Goal: Task Accomplishment & Management: Manage account settings

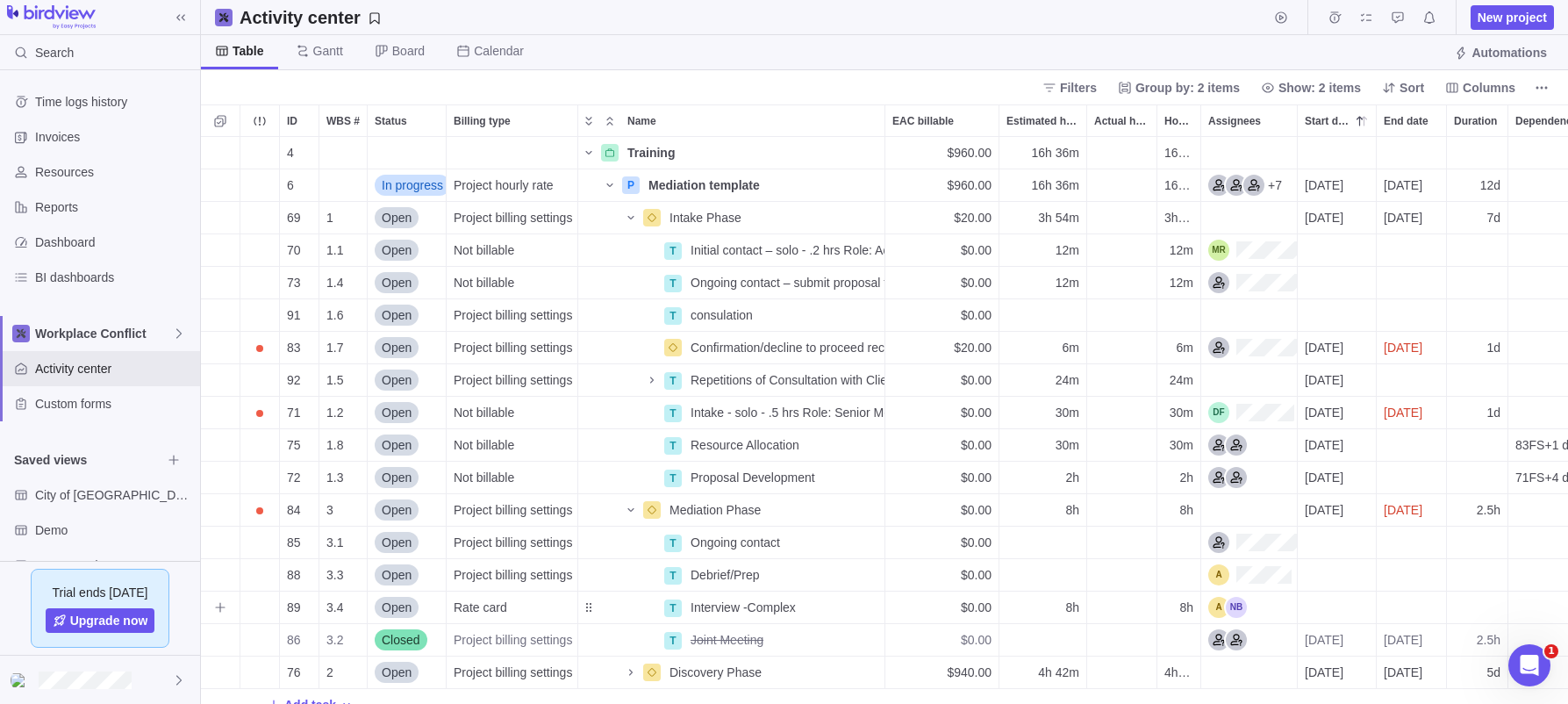
scroll to position [567, 1367]
click at [611, 185] on icon "Name" at bounding box center [609, 185] width 6 height 4
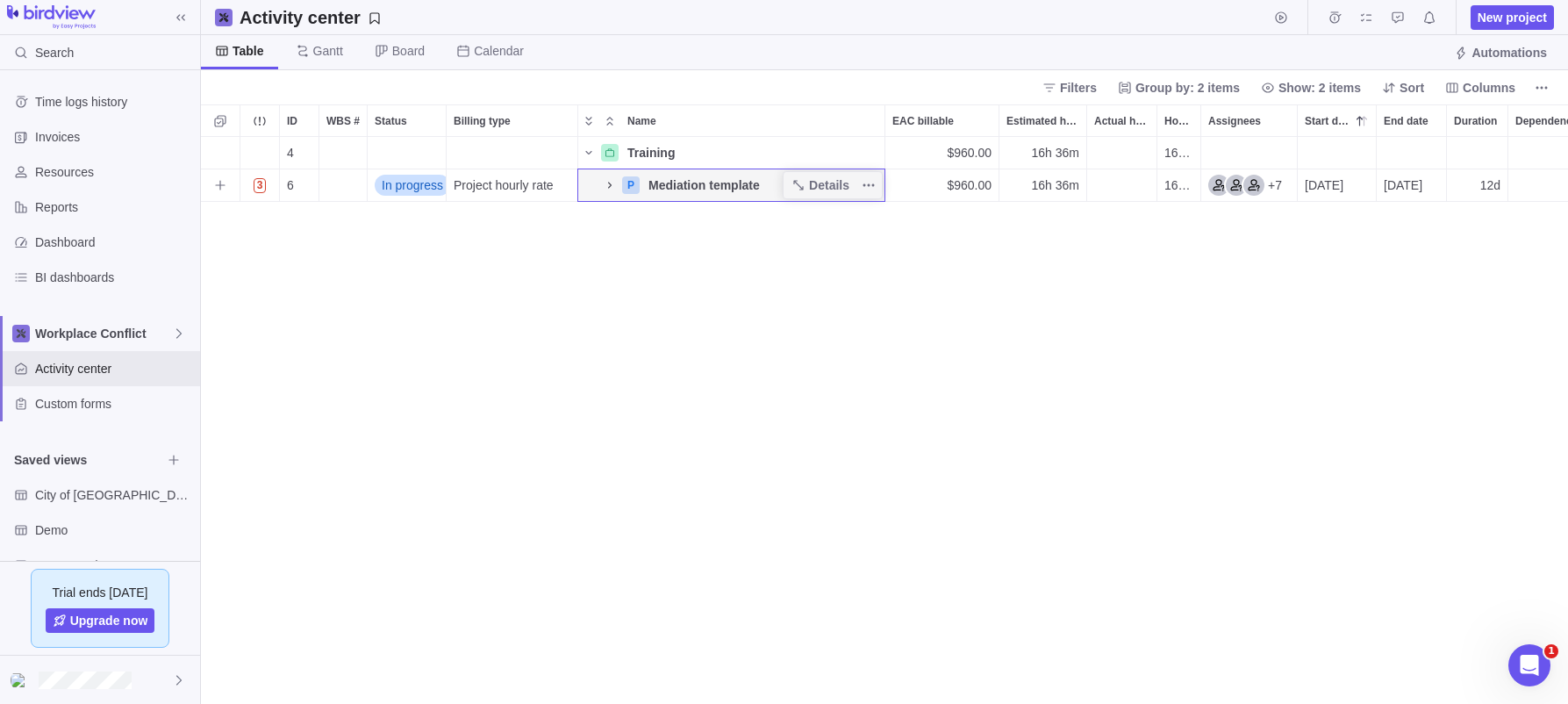
click at [608, 181] on icon "Name" at bounding box center [609, 185] width 14 height 14
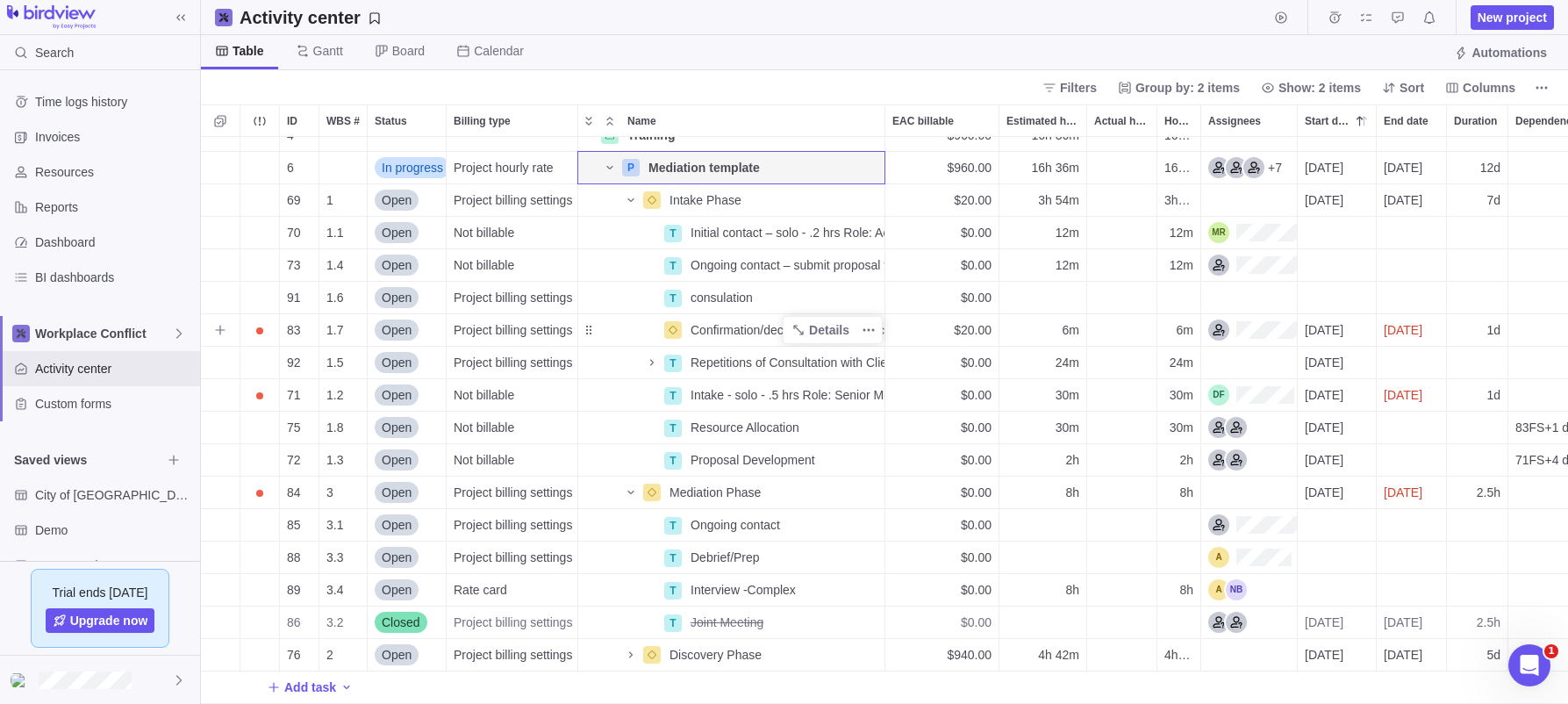
scroll to position [0, 0]
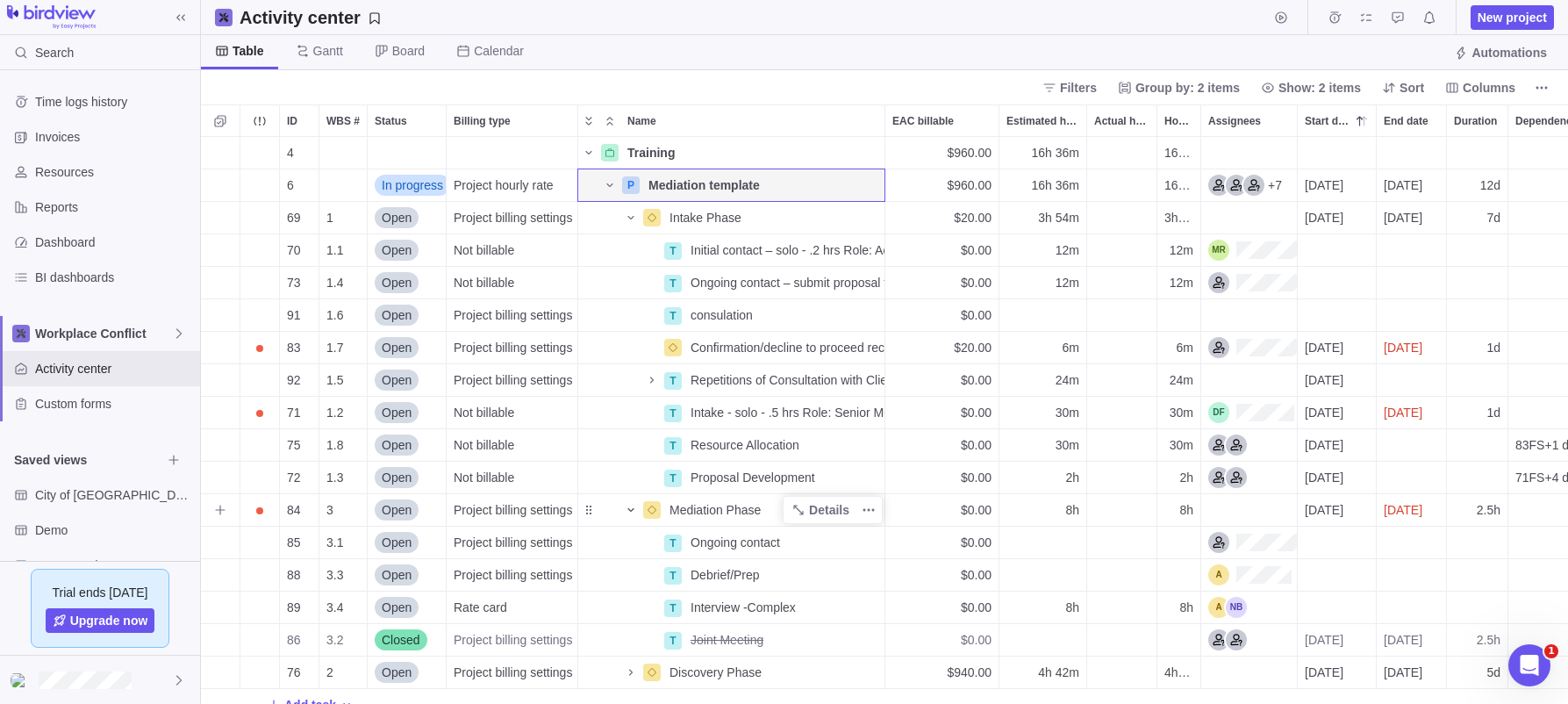
click at [634, 509] on icon "Name" at bounding box center [630, 509] width 14 height 14
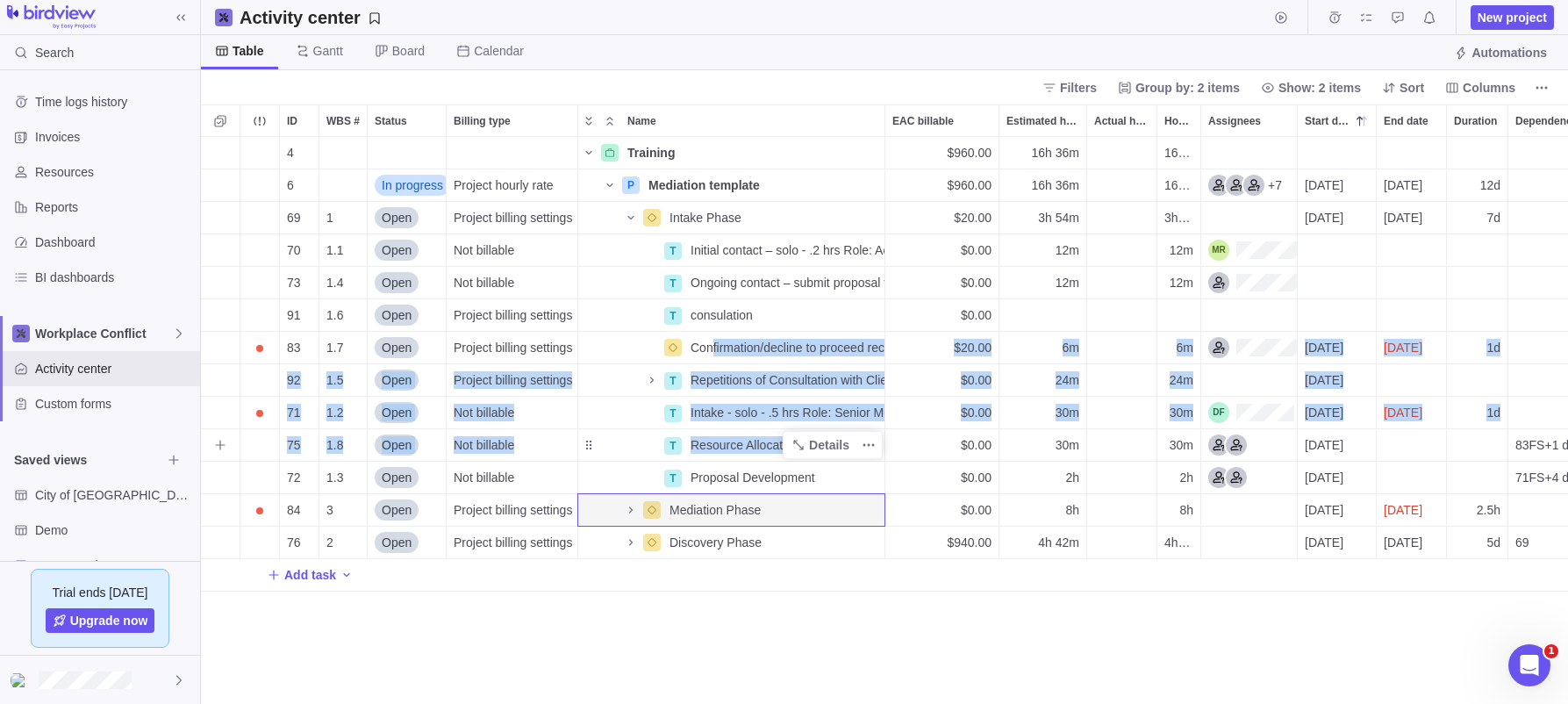
drag, startPoint x: 714, startPoint y: 346, endPoint x: 730, endPoint y: 454, distance: 109.2
click at [730, 454] on div "4 Training Details $960.00 16h 36m 16h 36m 6 In progress Project hourly rate P …" at bounding box center [907, 364] width 1413 height 454
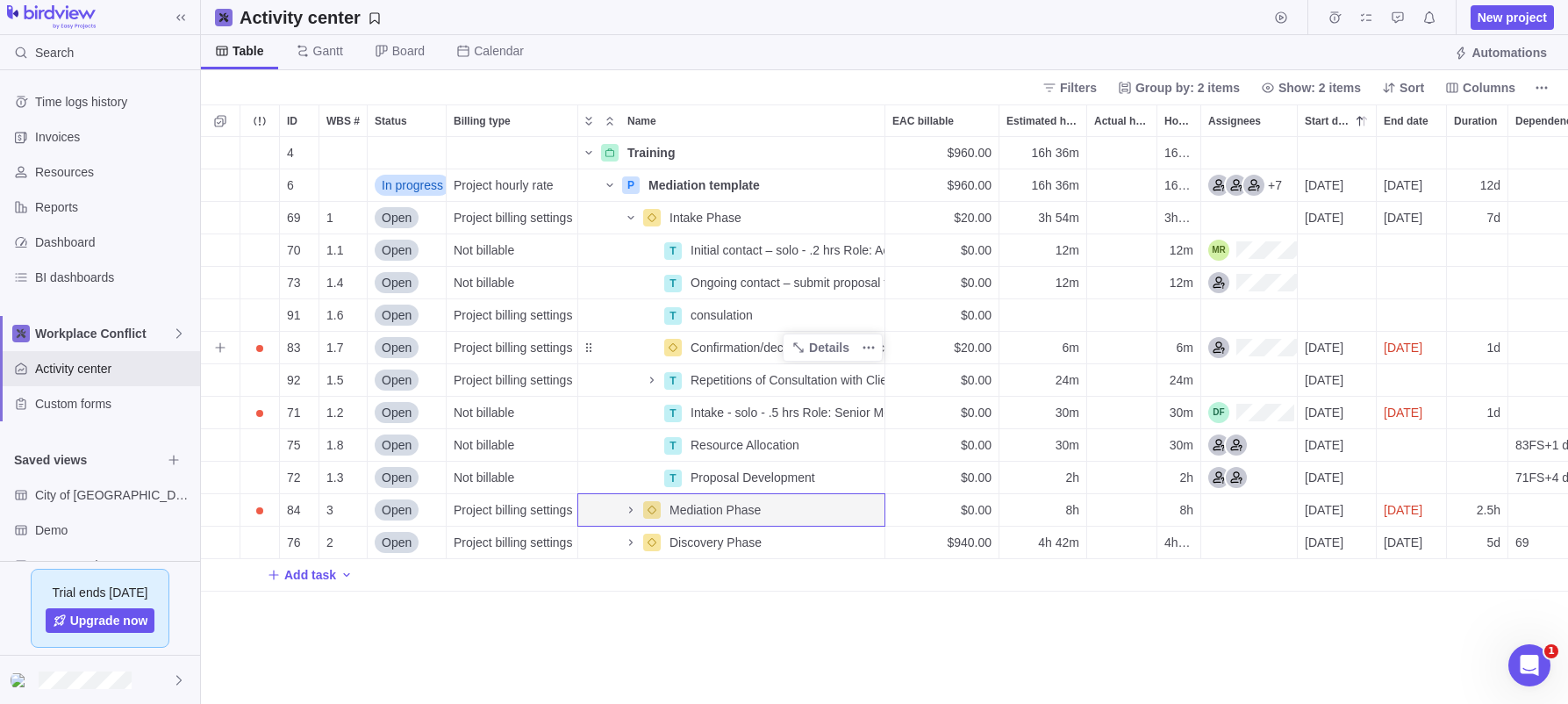
click at [640, 345] on div "Name" at bounding box center [620, 347] width 84 height 14
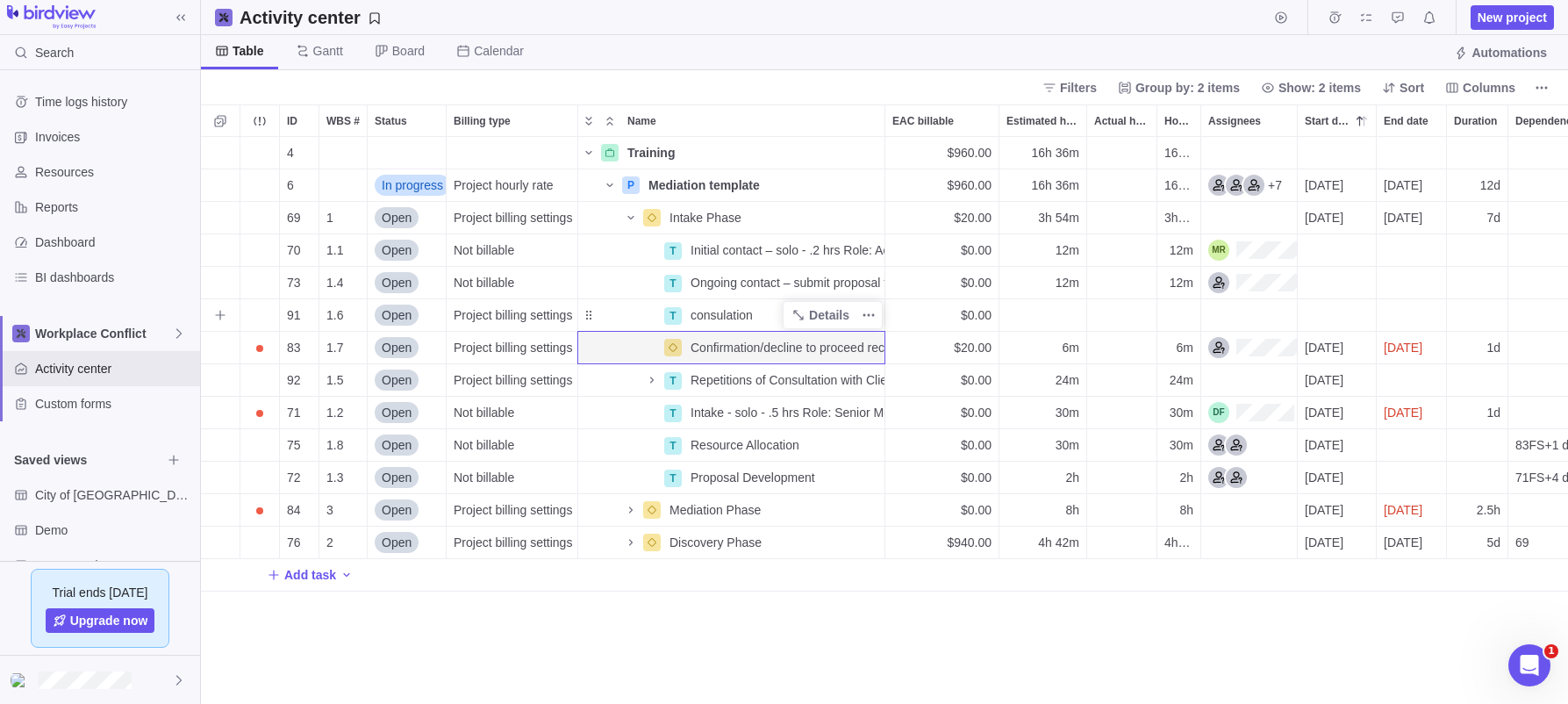
drag, startPoint x: 670, startPoint y: 345, endPoint x: 661, endPoint y: 323, distance: 23.8
click at [661, 323] on div "4 Training Details $960.00 16h 36m 16h 36m 6 In progress Project hourly rate P …" at bounding box center [907, 364] width 1413 height 454
click at [612, 351] on div "Name" at bounding box center [620, 347] width 84 height 14
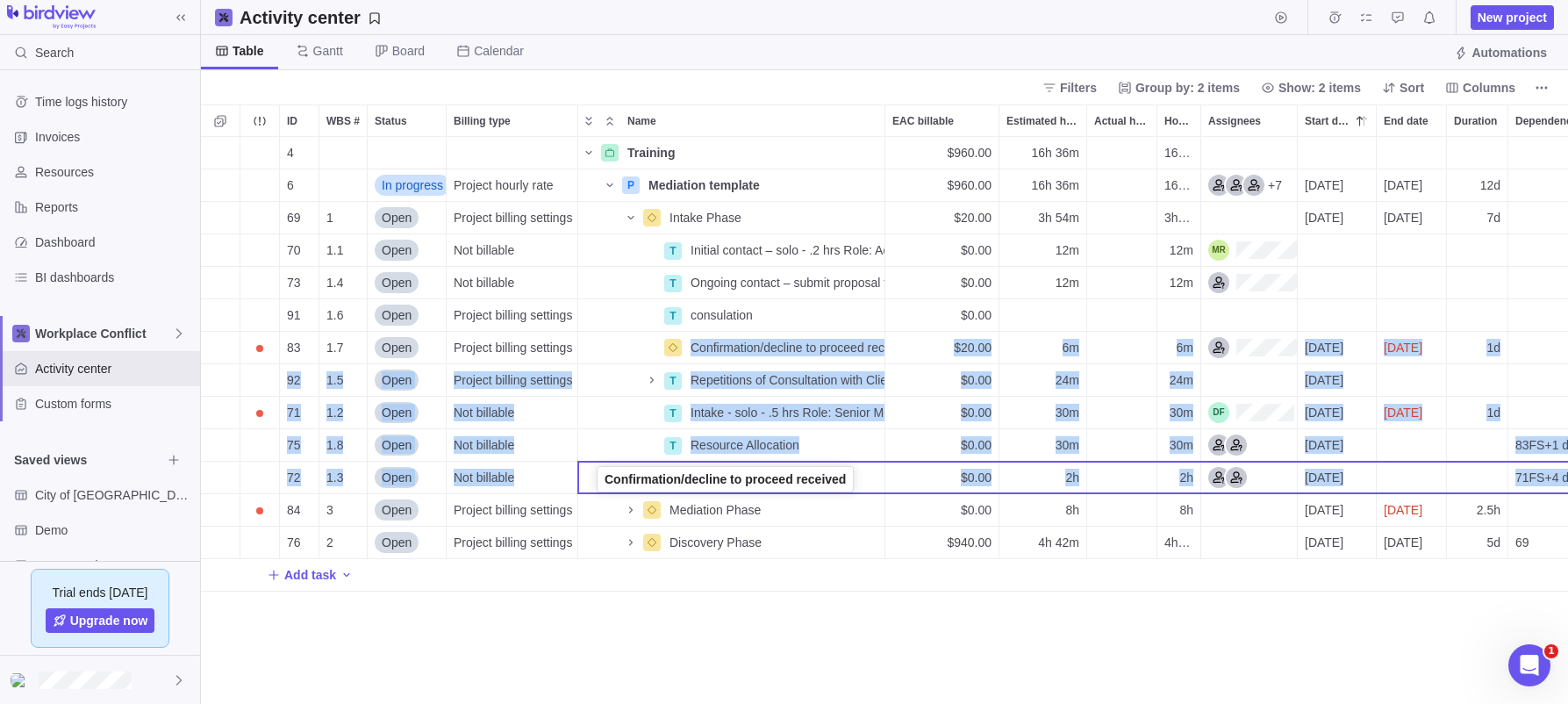
drag, startPoint x: 590, startPoint y: 349, endPoint x: 599, endPoint y: 484, distance: 135.3
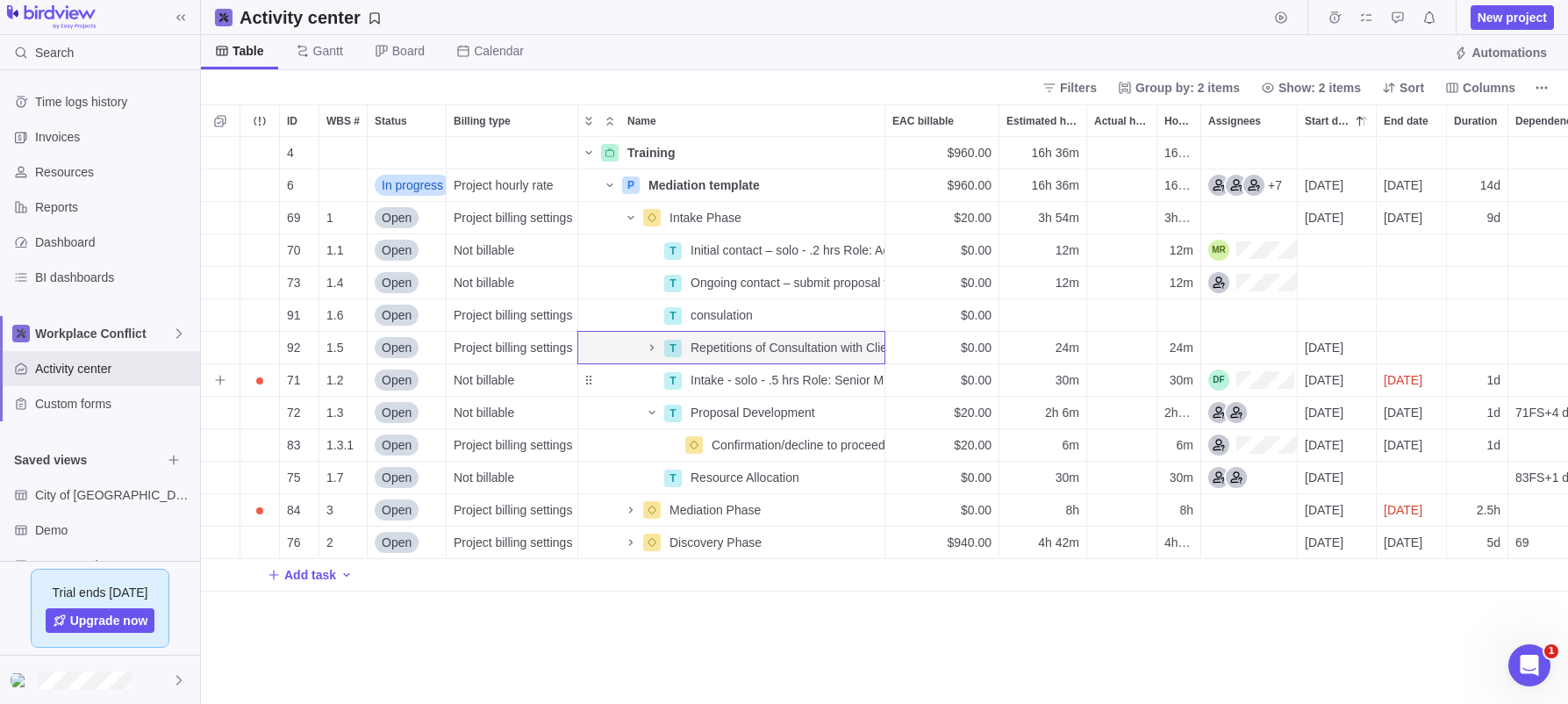
click at [908, 379] on div "$0.00" at bounding box center [943, 379] width 114 height 31
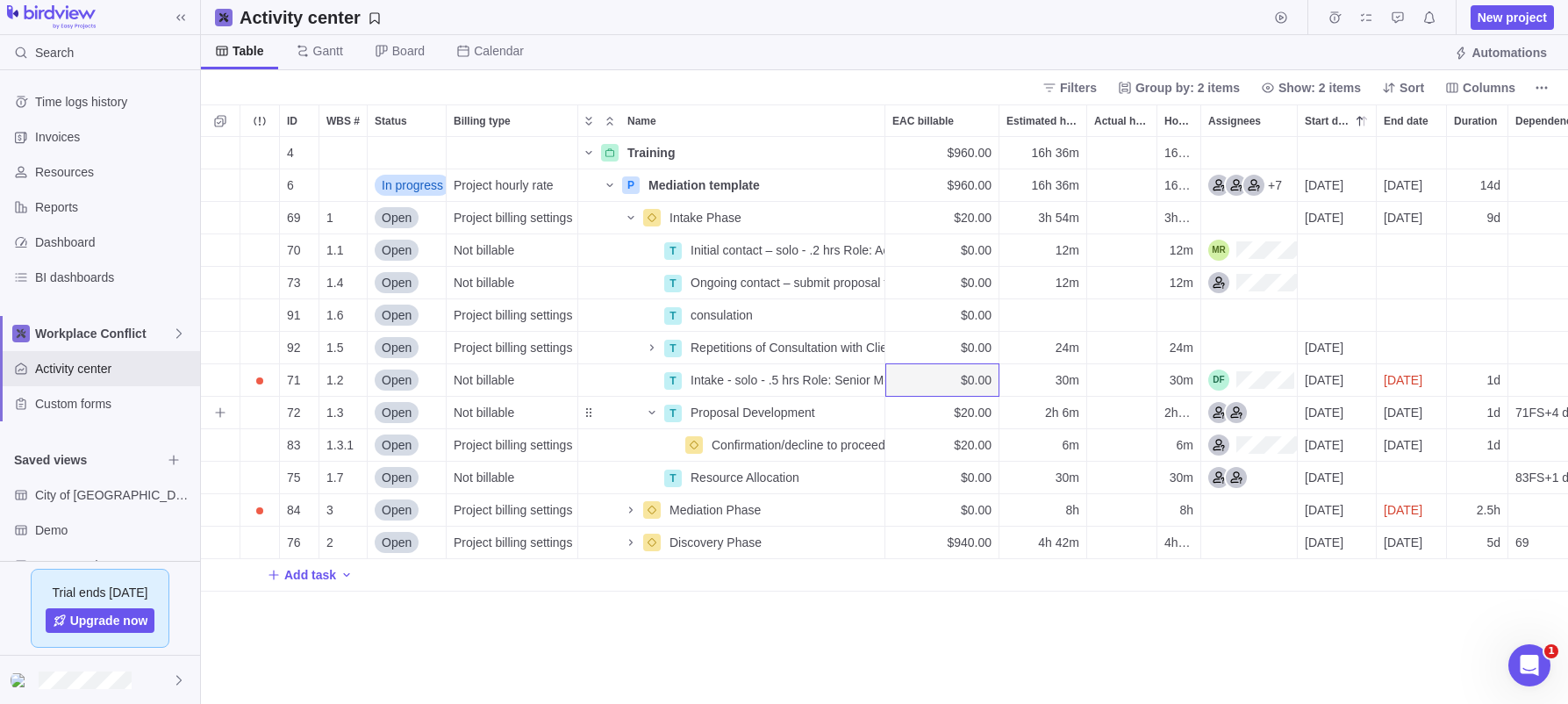
click at [910, 413] on div "$20.00" at bounding box center [943, 412] width 114 height 31
click at [1120, 216] on div "Actual hours (timelogs)" at bounding box center [1121, 217] width 69 height 31
click at [1101, 443] on div "Actual hours (timelogs)" at bounding box center [1121, 444] width 69 height 31
click at [1112, 247] on div "Actual hours (timelogs)" at bounding box center [1121, 250] width 69 height 31
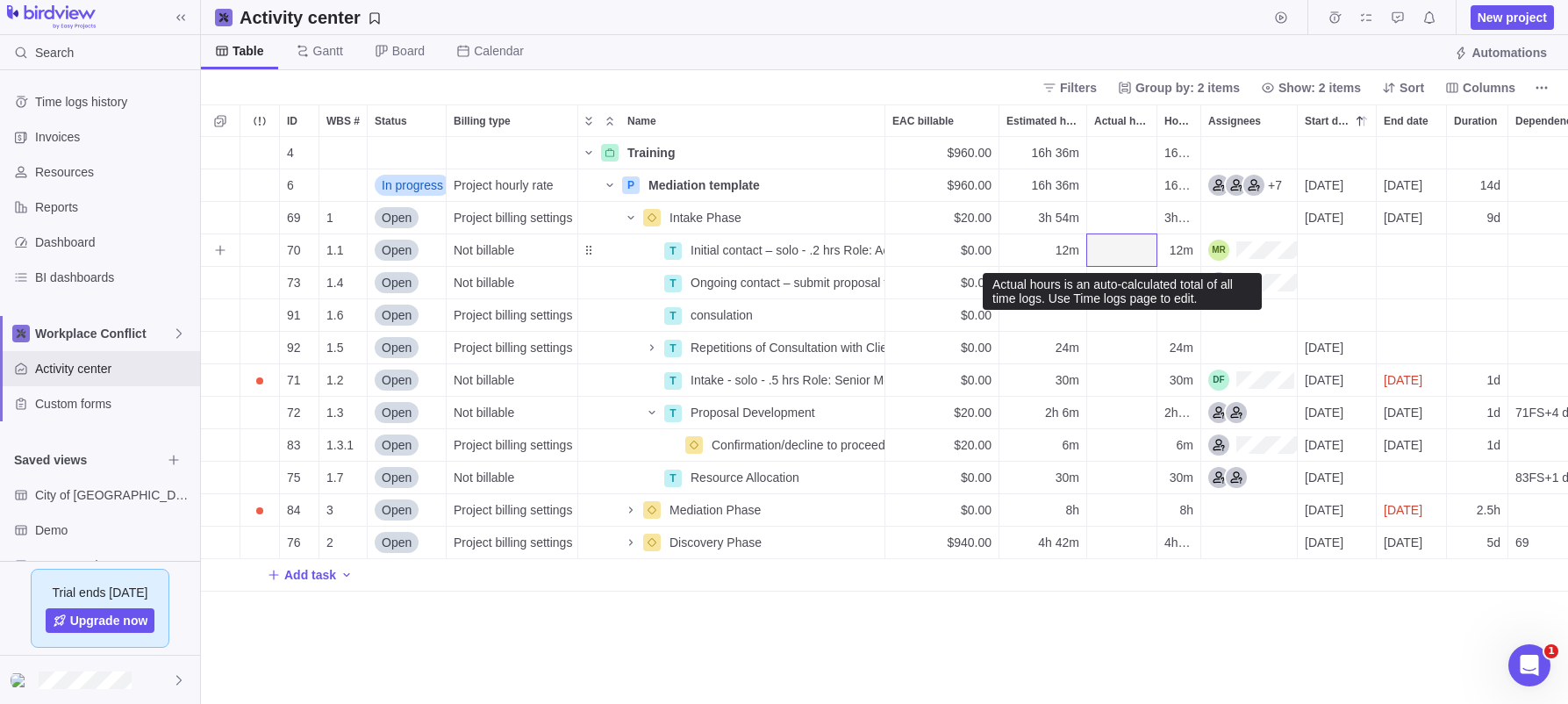
click at [1126, 248] on div "Actual hours (timelogs)" at bounding box center [1121, 250] width 69 height 31
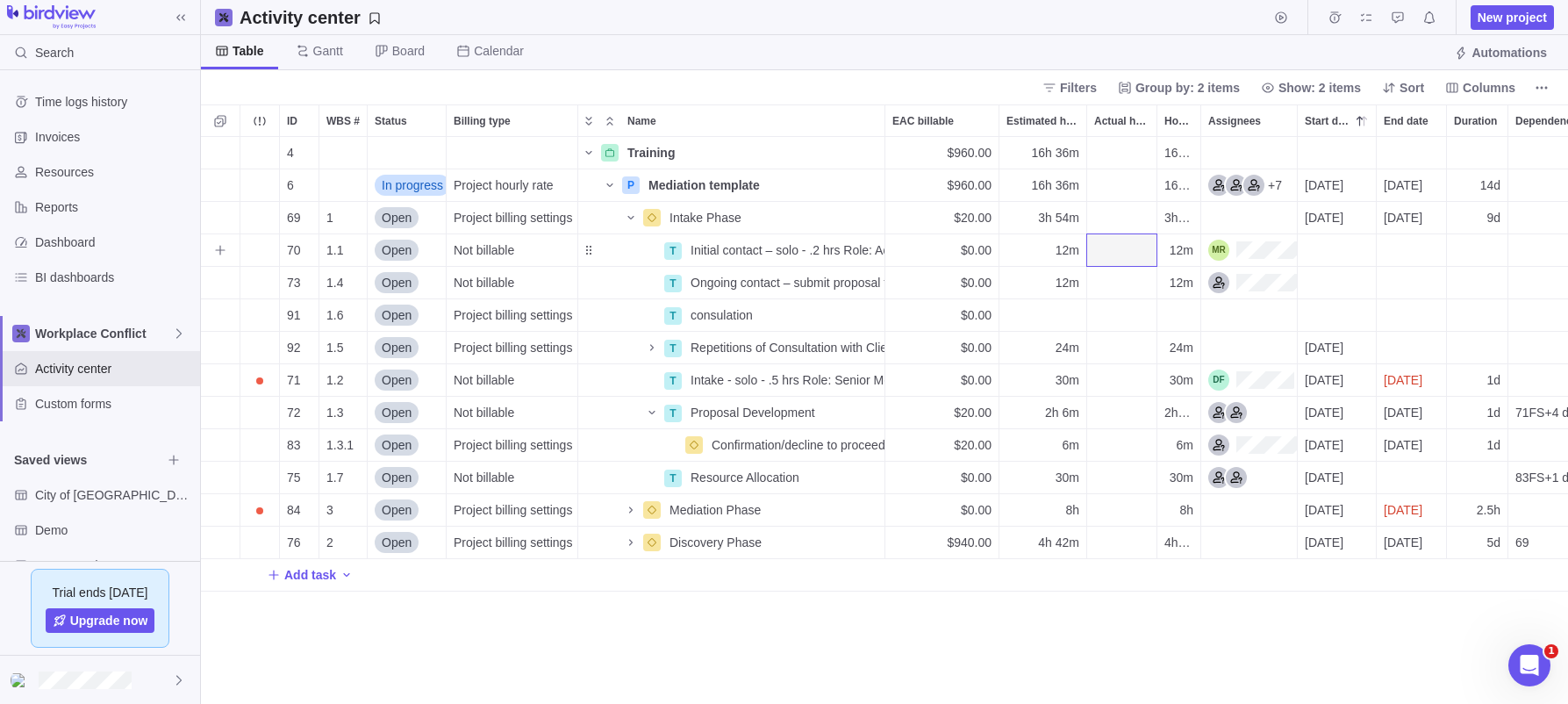
click at [1122, 248] on div "Actual hours (timelogs)" at bounding box center [1121, 250] width 69 height 31
click at [1129, 279] on div "Actual hours (timelogs)" at bounding box center [1121, 282] width 69 height 31
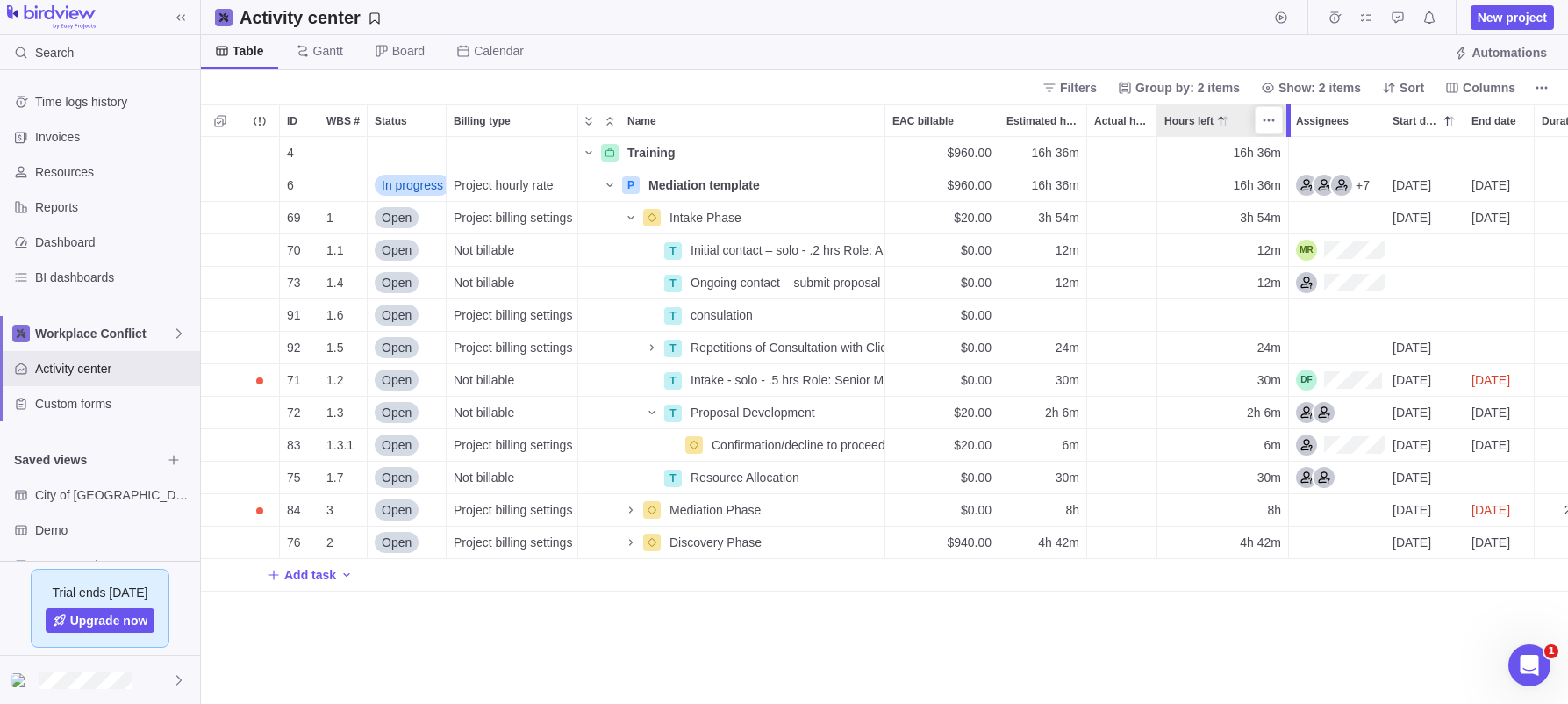
drag, startPoint x: 1202, startPoint y: 114, endPoint x: 1287, endPoint y: 118, distance: 85.1
click at [1249, 118] on div at bounding box center [1288, 120] width 5 height 32
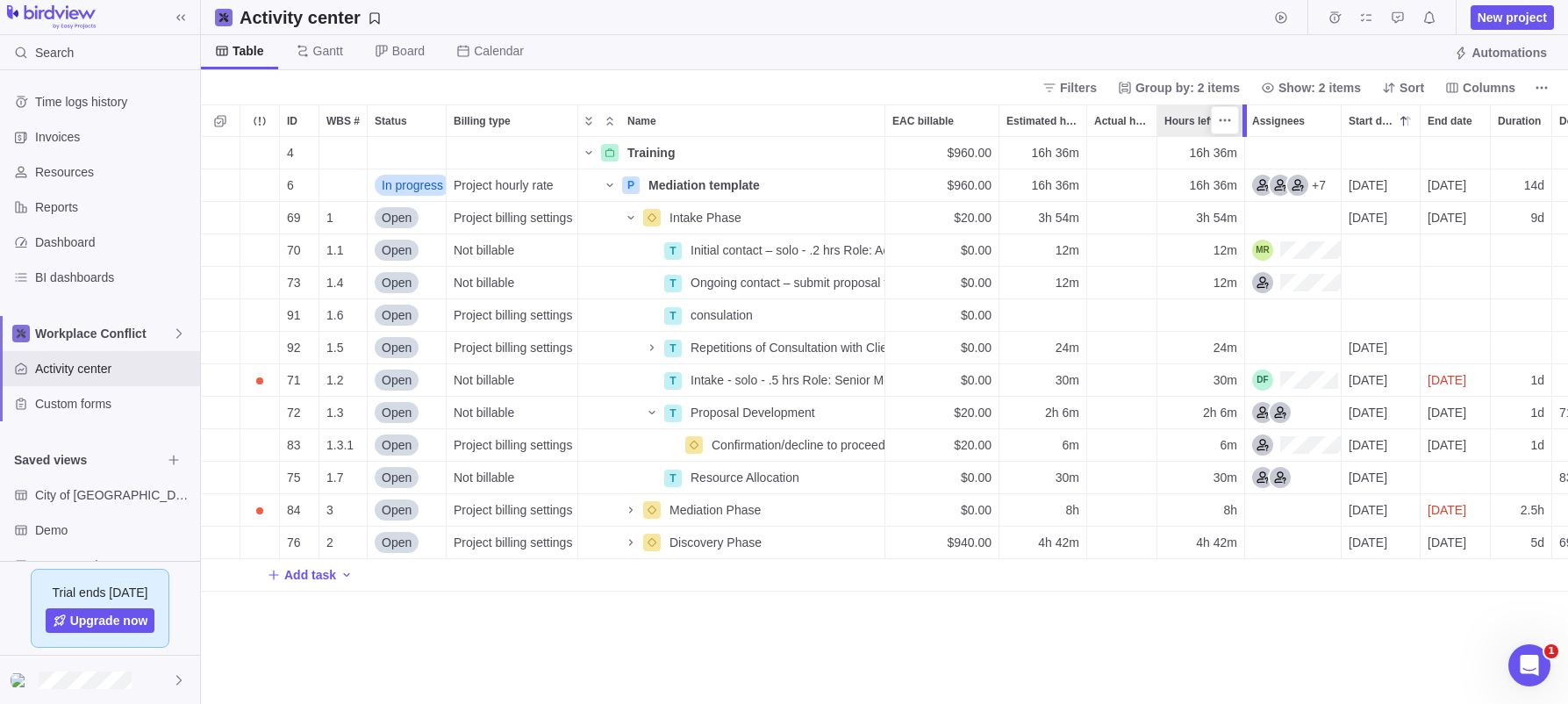
drag, startPoint x: 1291, startPoint y: 114, endPoint x: 1250, endPoint y: 115, distance: 41.0
click at [1249, 115] on div at bounding box center [1246, 120] width 14 height 32
click at [824, 249] on span "Details" at bounding box center [829, 250] width 41 height 18
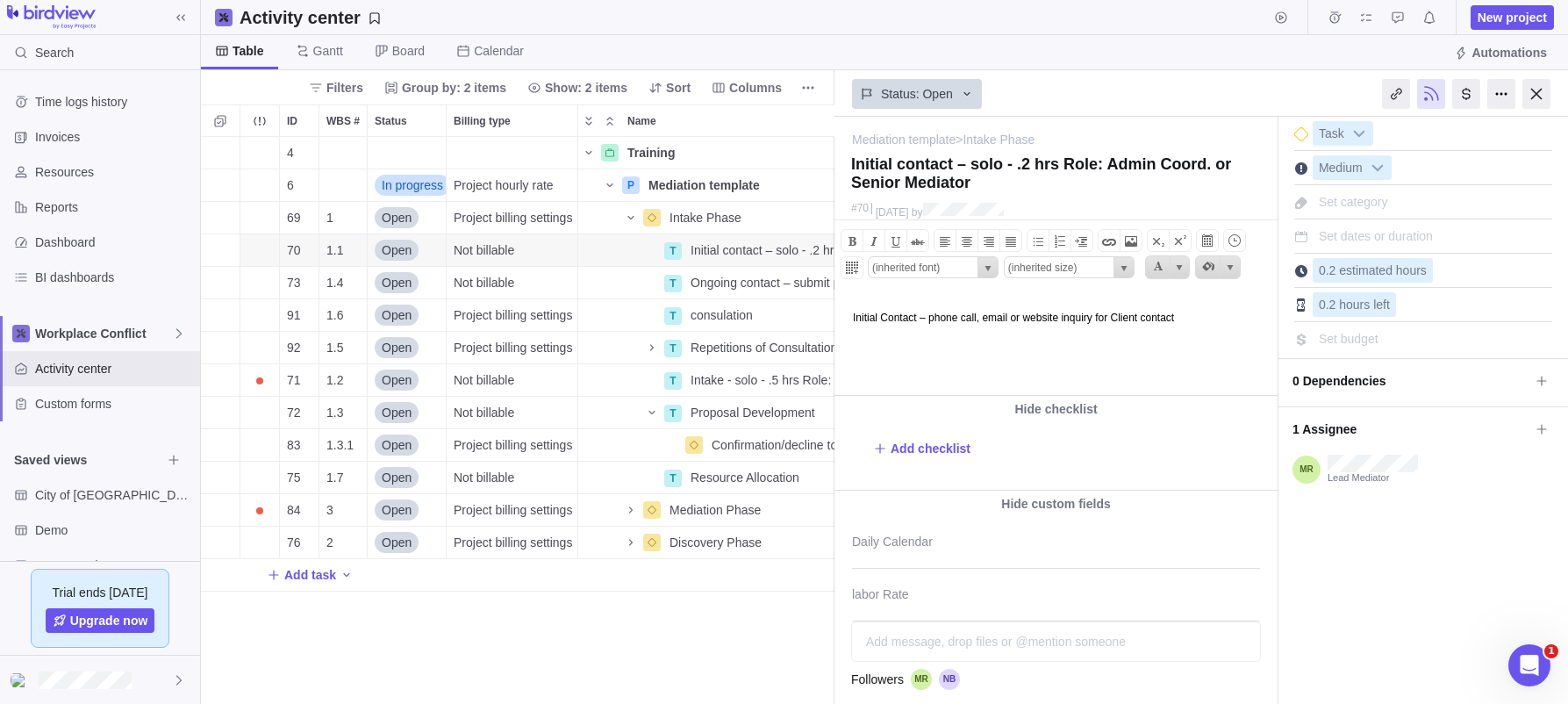
click at [942, 319] on body "Initial Contact – phone call, email or website inquiry for Client contact" at bounding box center [1055, 309] width 439 height 29
click at [1167, 351] on html "Initial Contact – client phoned requested proposal phone call, email or website…" at bounding box center [1055, 345] width 439 height 100
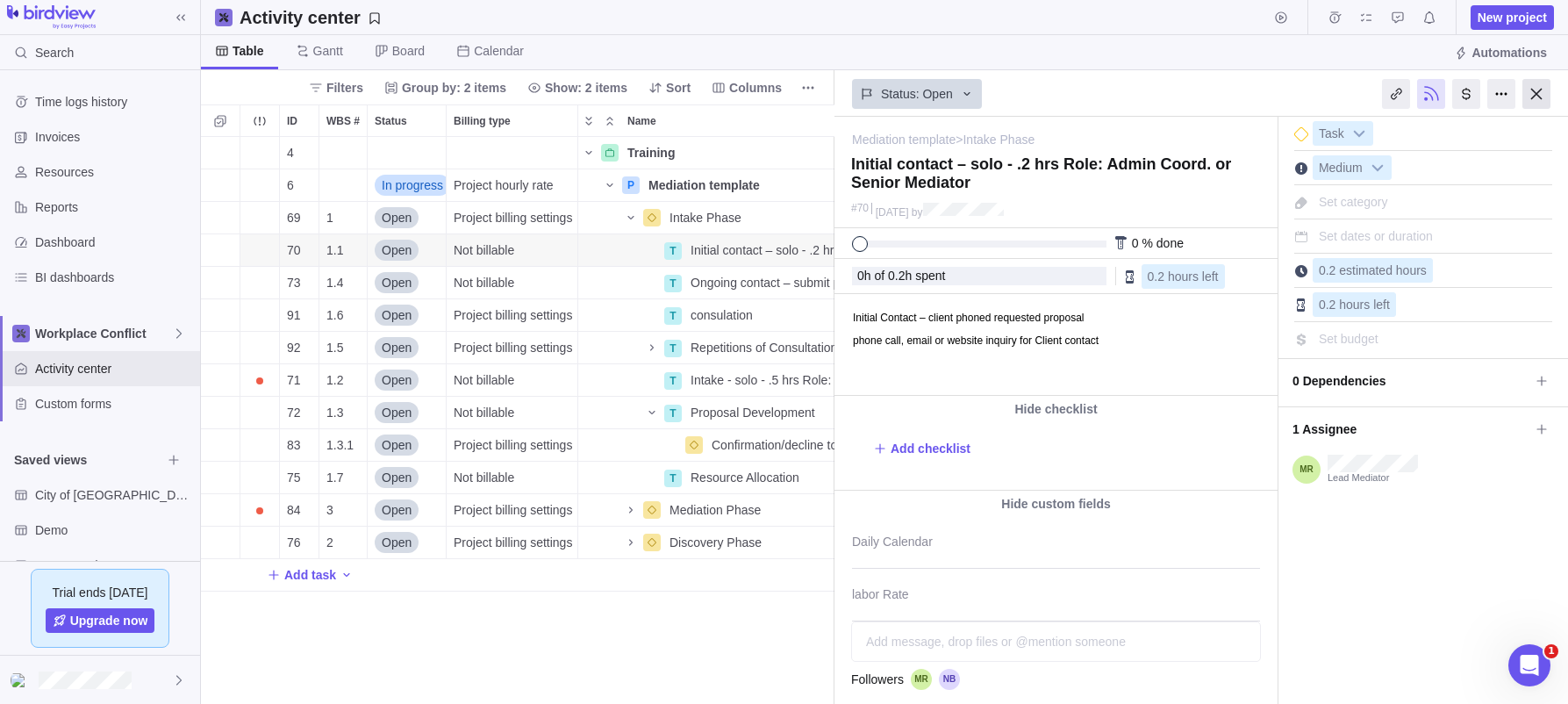
click at [1249, 89] on div at bounding box center [1537, 94] width 28 height 30
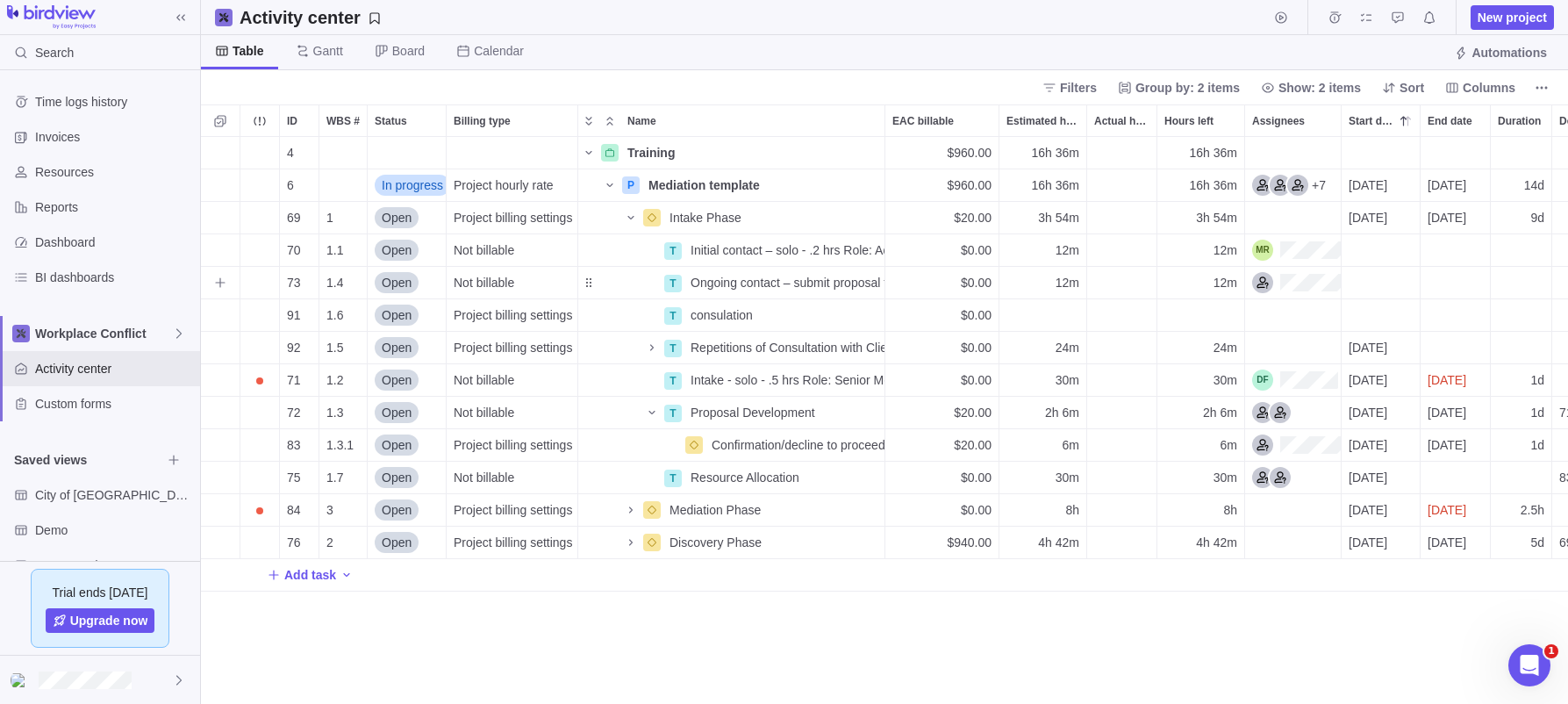
scroll to position [567, 1367]
click at [830, 279] on span "Details" at bounding box center [829, 282] width 41 height 18
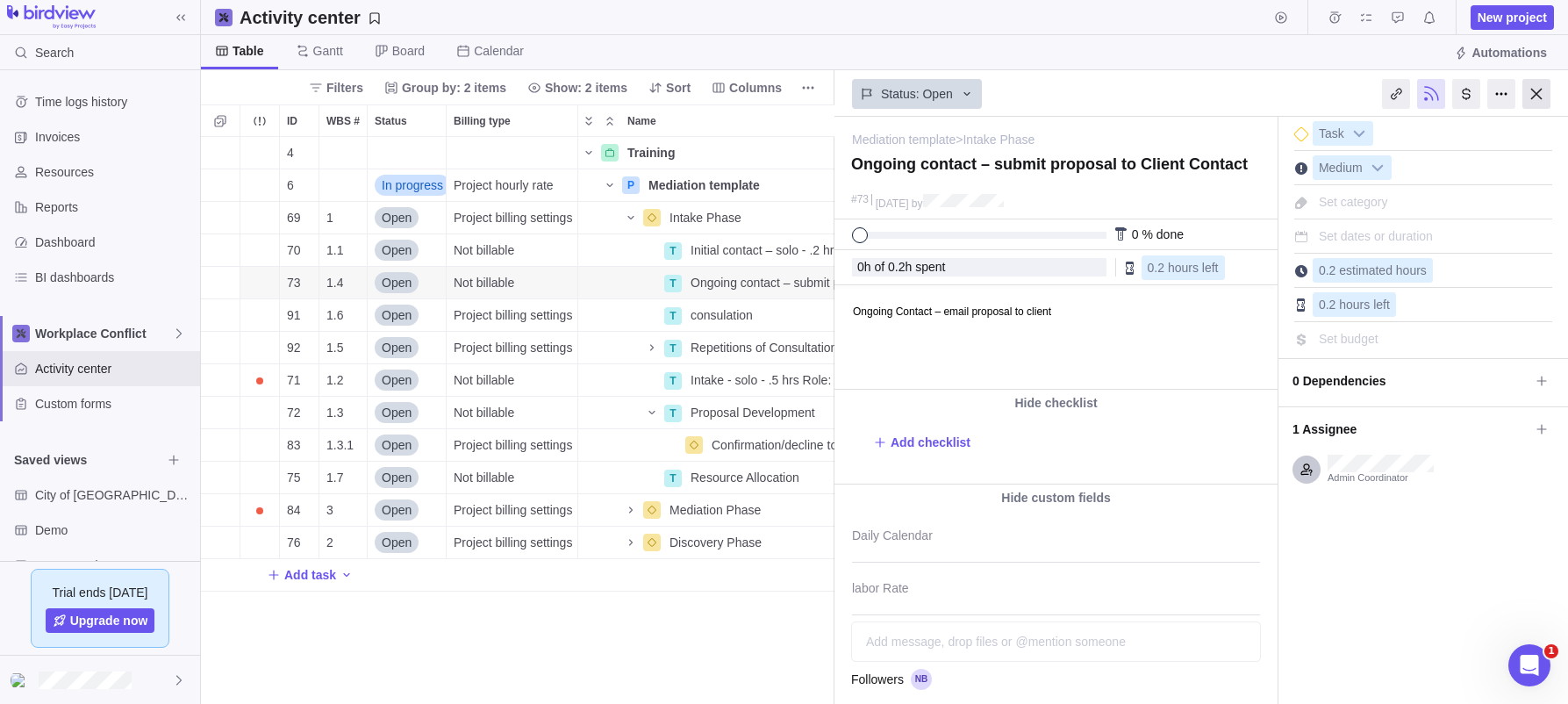
click at [1249, 89] on div at bounding box center [1537, 94] width 28 height 30
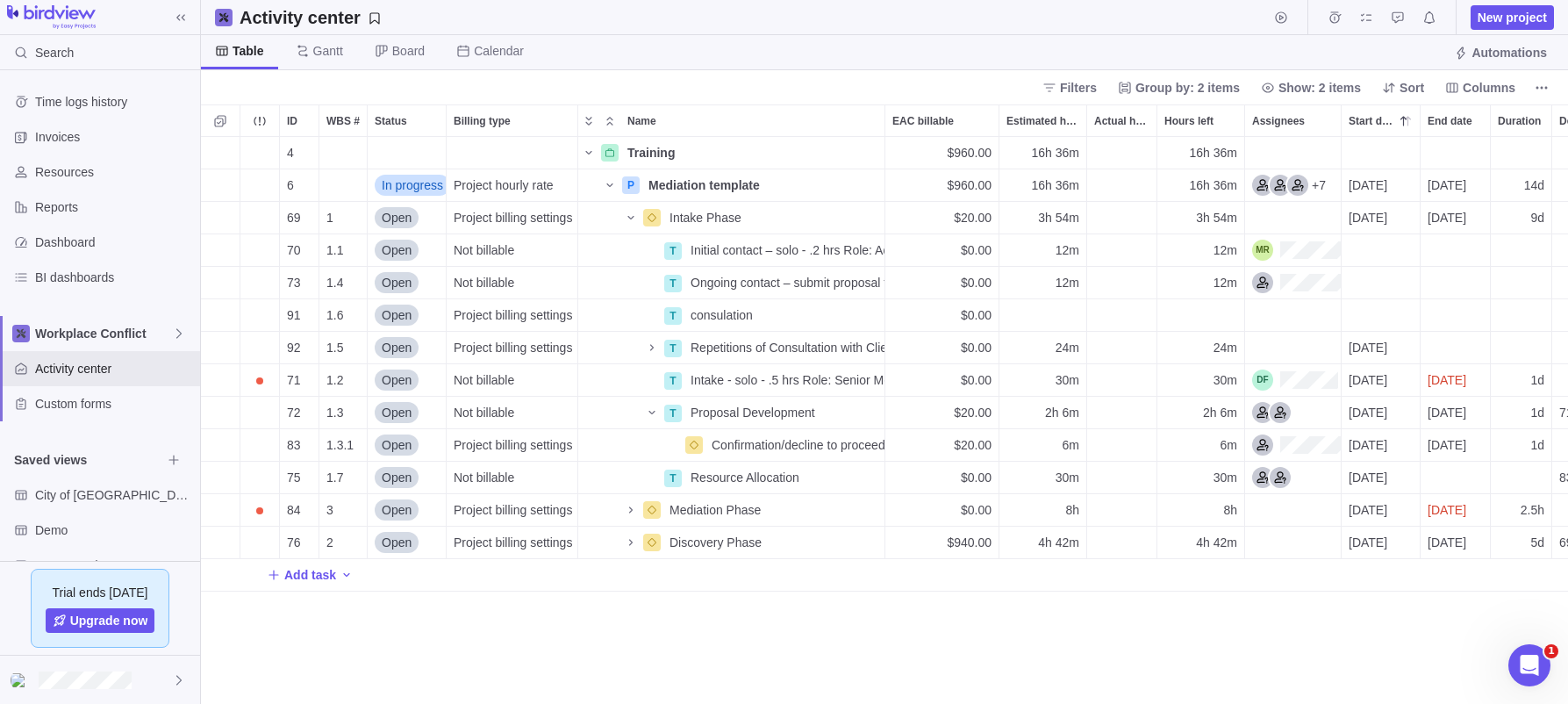
scroll to position [567, 1367]
click at [868, 311] on icon "More actions" at bounding box center [869, 314] width 14 height 14
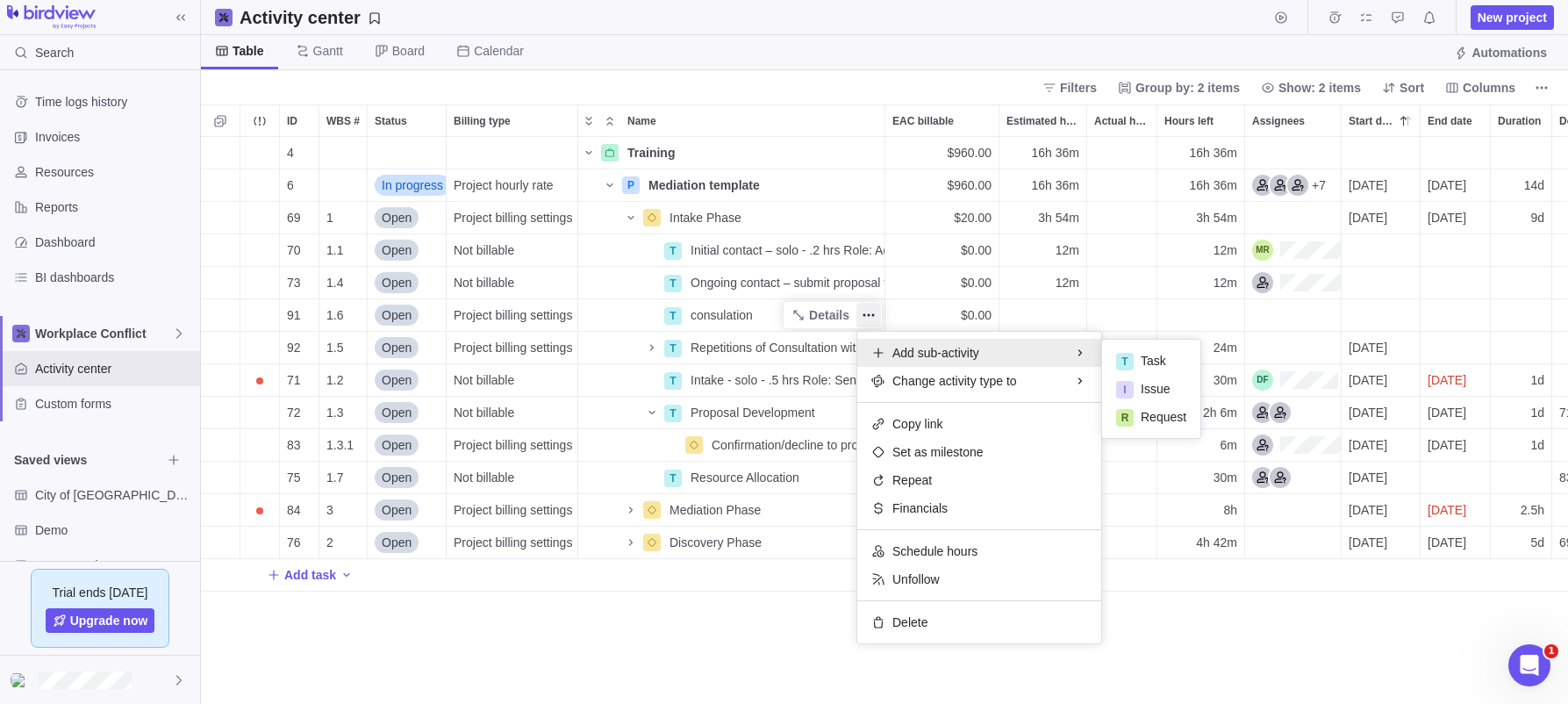
click at [629, 314] on div "4 Training Details $960.00 16h 36m 16h 36m 6 In progress Project hourly rate P …" at bounding box center [884, 420] width 1367 height 567
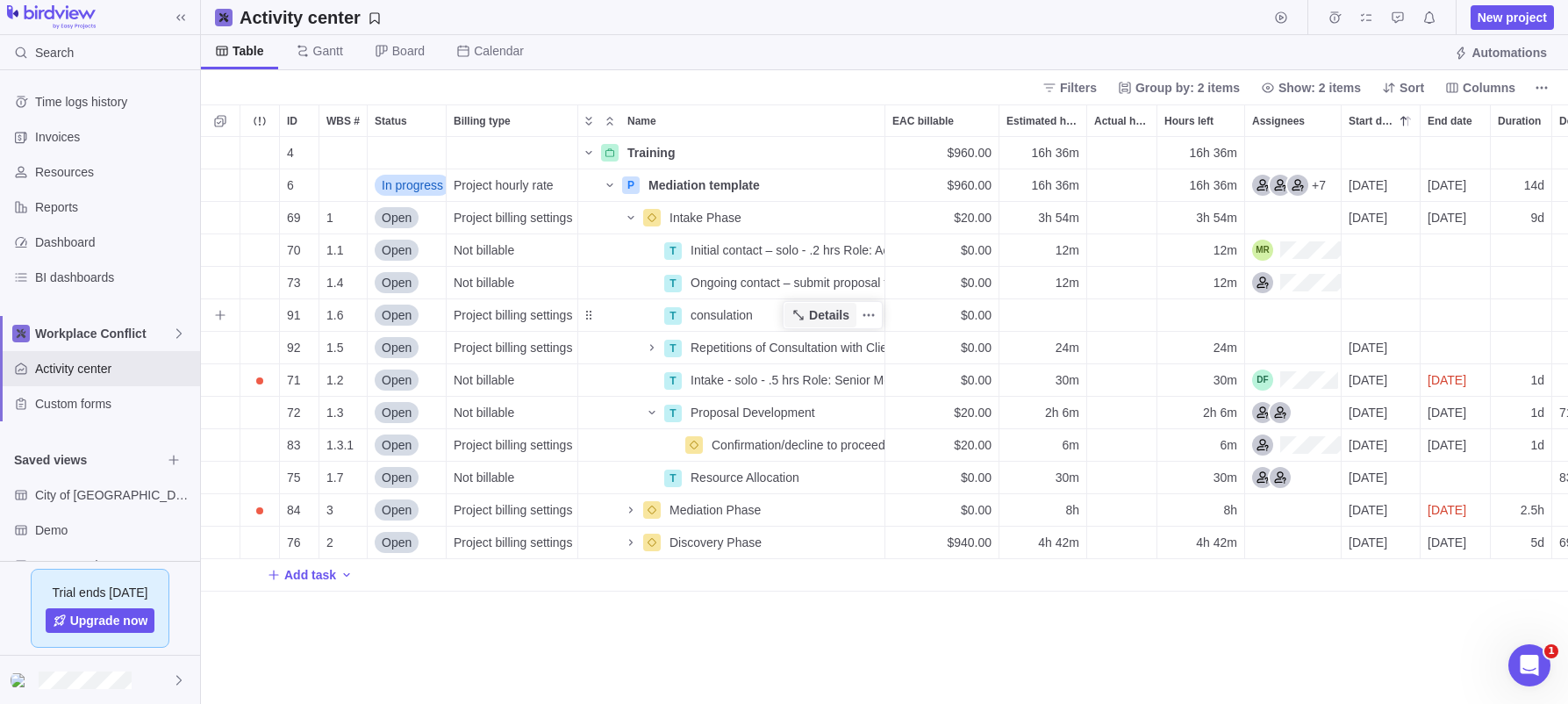
click at [822, 310] on span "Details" at bounding box center [829, 315] width 41 height 18
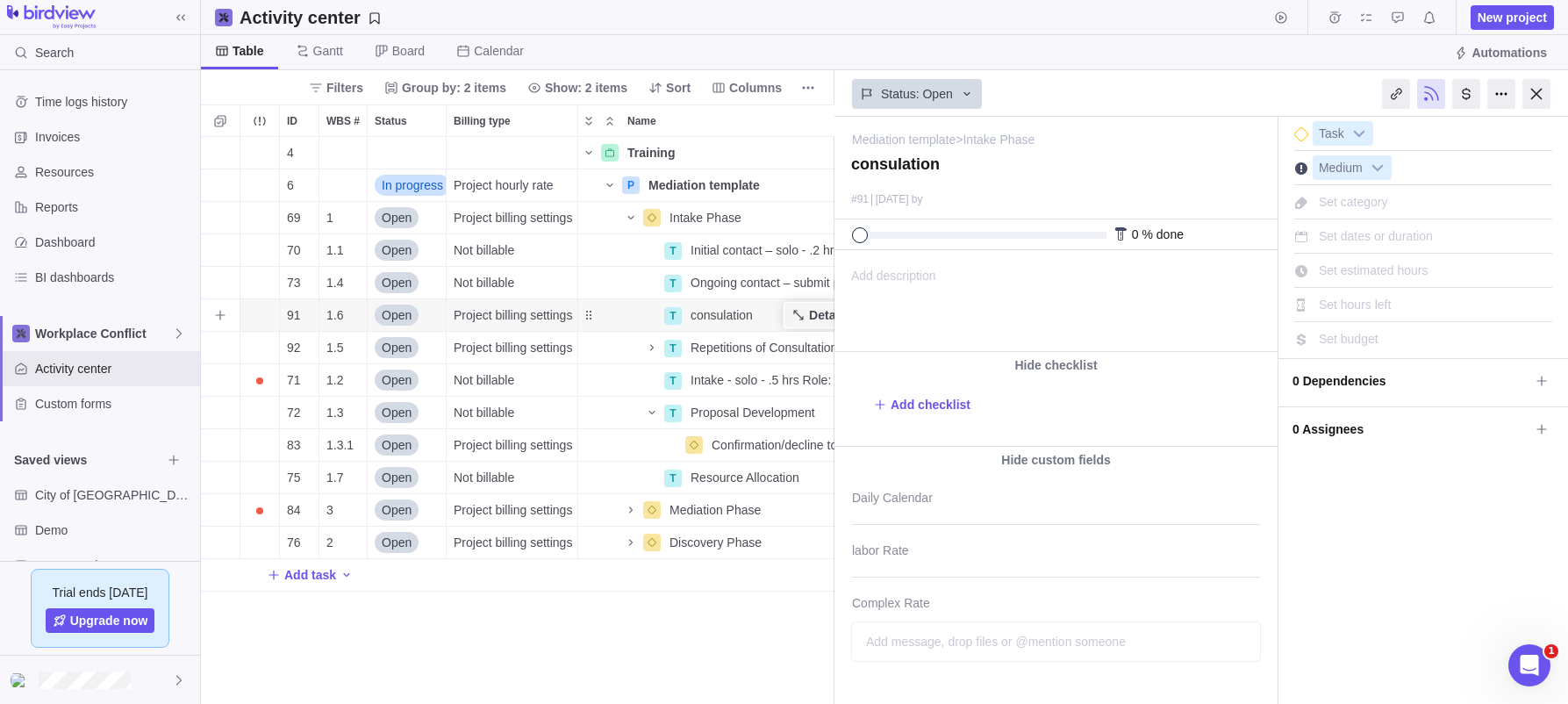
scroll to position [567, 634]
click at [1249, 89] on div at bounding box center [1537, 94] width 28 height 30
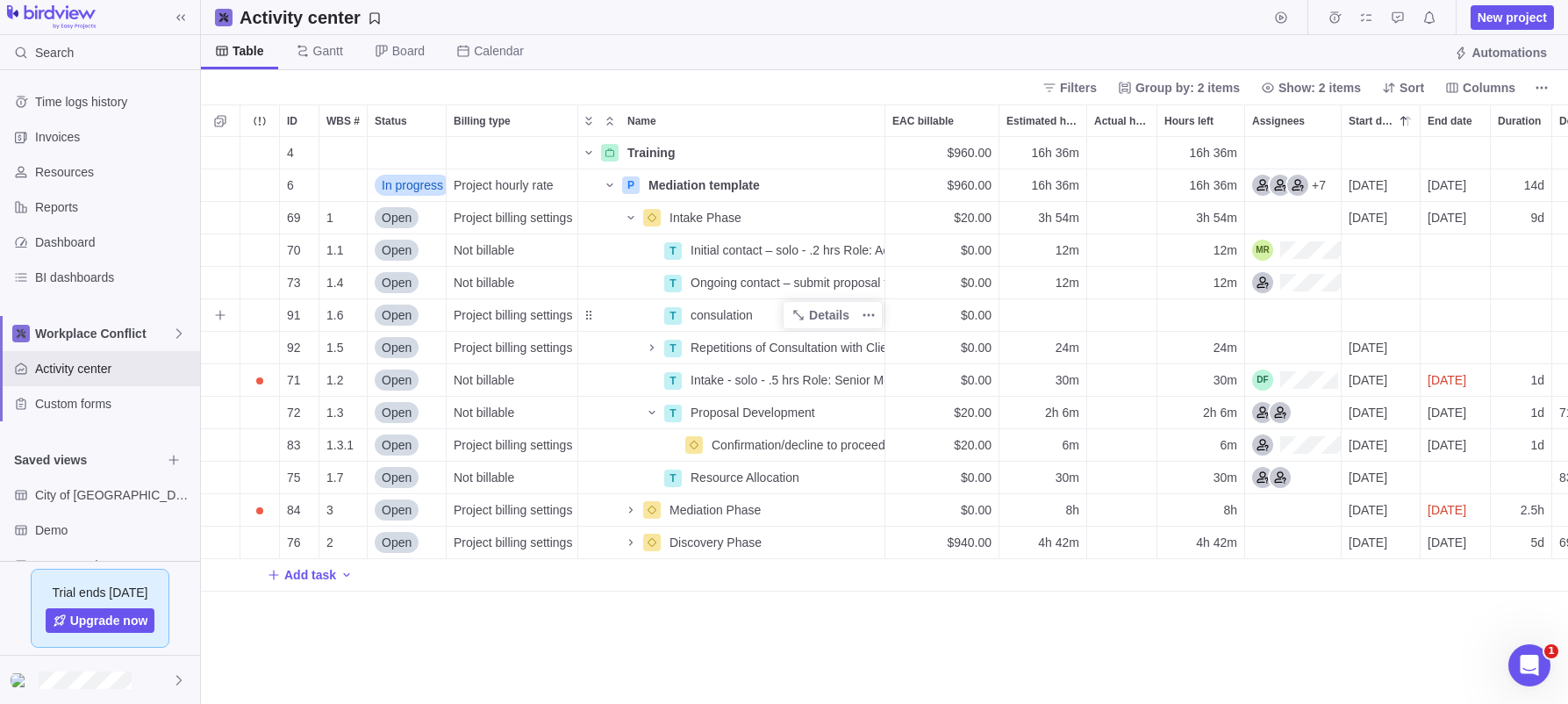
scroll to position [567, 1367]
click at [869, 311] on icon "More actions" at bounding box center [869, 314] width 14 height 14
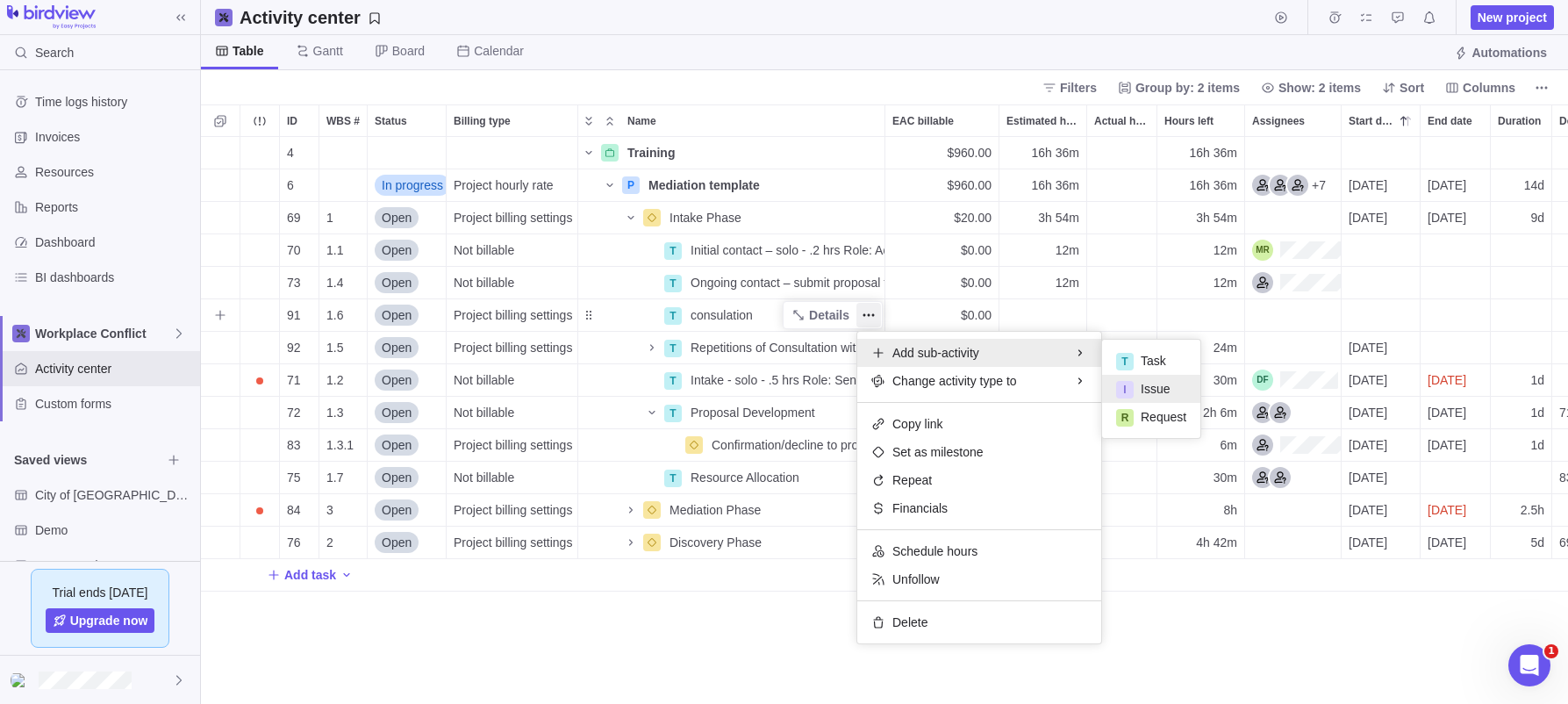
click at [1149, 383] on span "Issue" at bounding box center [1155, 389] width 29 height 18
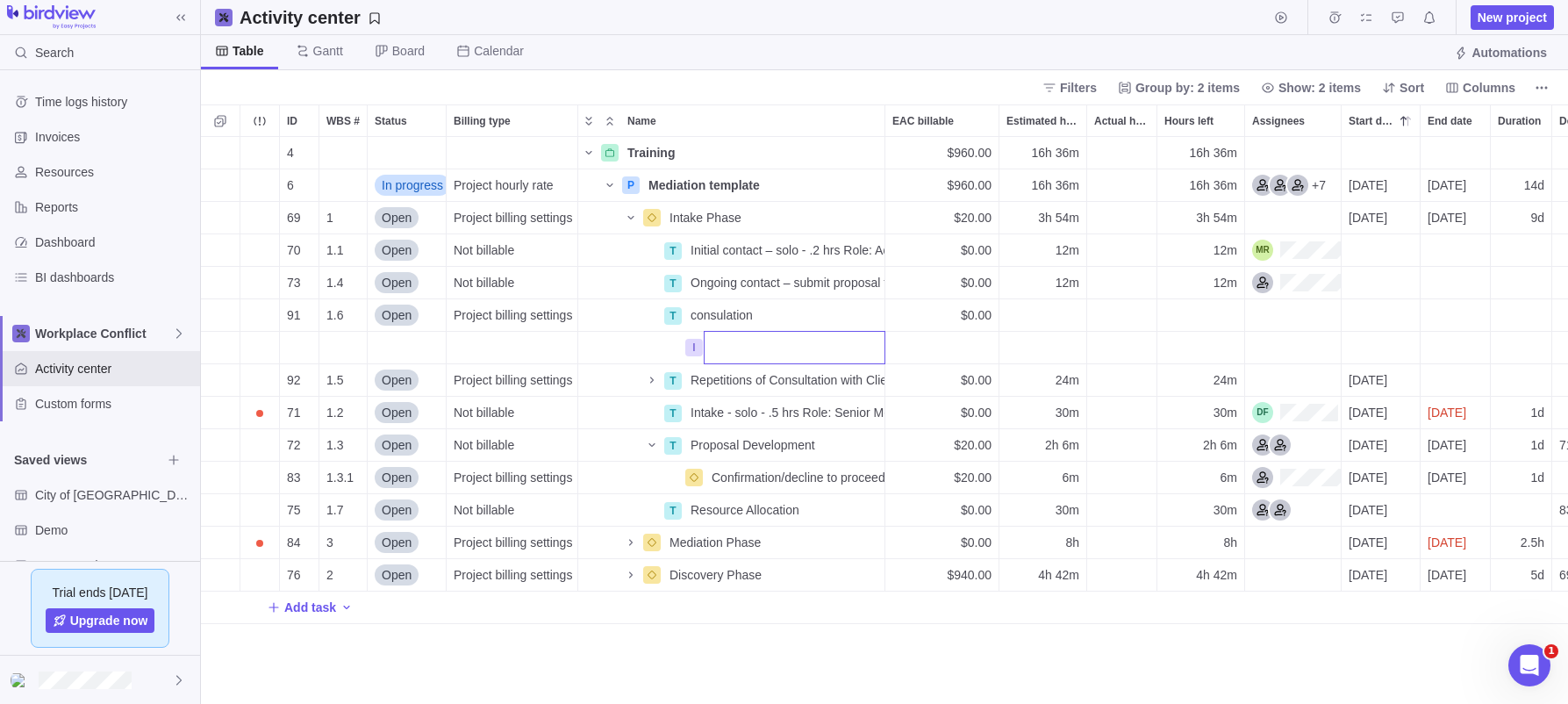
click at [731, 351] on input "Name" at bounding box center [795, 347] width 182 height 33
type input "d"
click at [690, 349] on div "4 Training Details $960.00 16h 36m 16h 36m 6 In progress Project hourly rate P …" at bounding box center [884, 420] width 1367 height 567
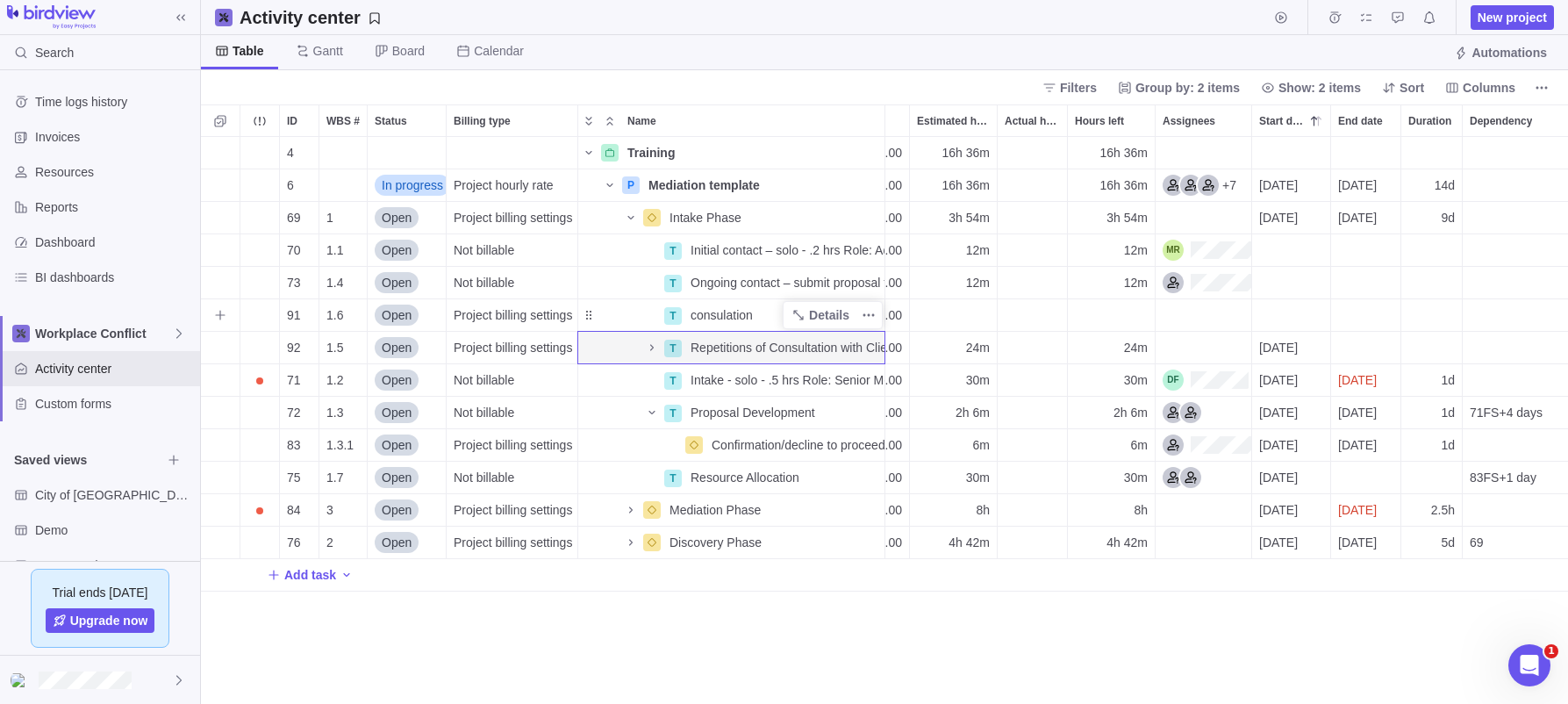
scroll to position [0, 0]
click at [1214, 379] on div "Assignees" at bounding box center [1206, 379] width 86 height 21
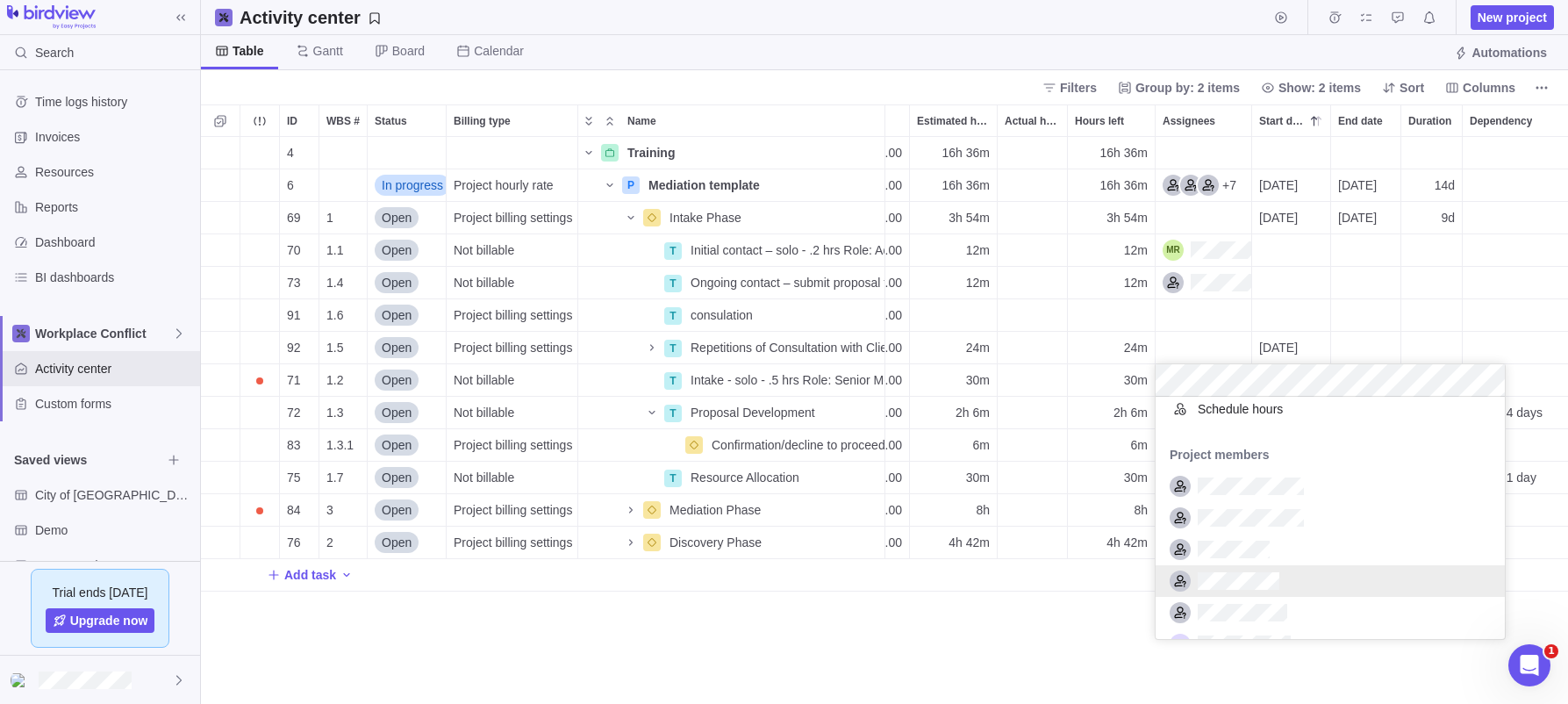
scroll to position [161, 0]
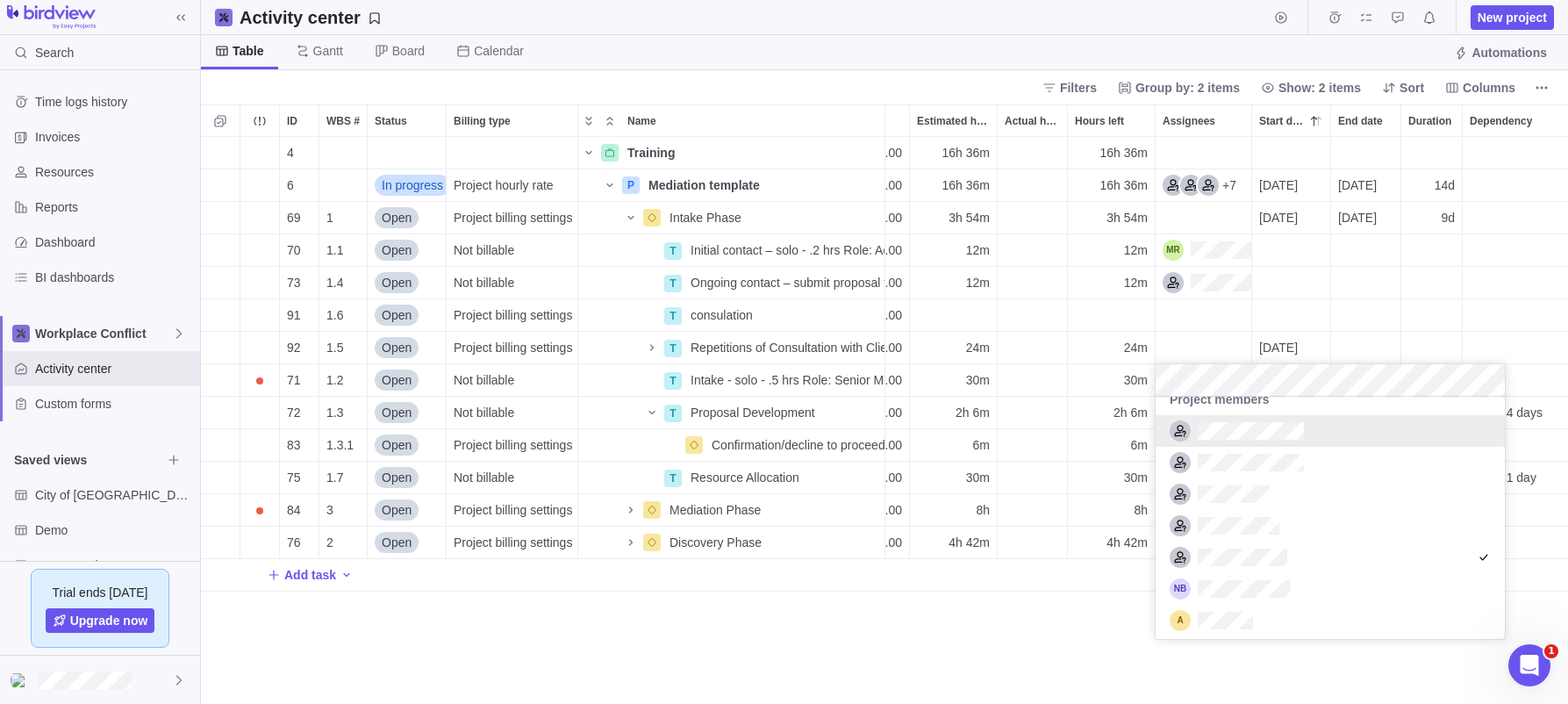
click at [1198, 343] on div "4 Training Details $960.00 16h 36m 16h 36m 6 In progress Project hourly rate P …" at bounding box center [884, 420] width 1367 height 567
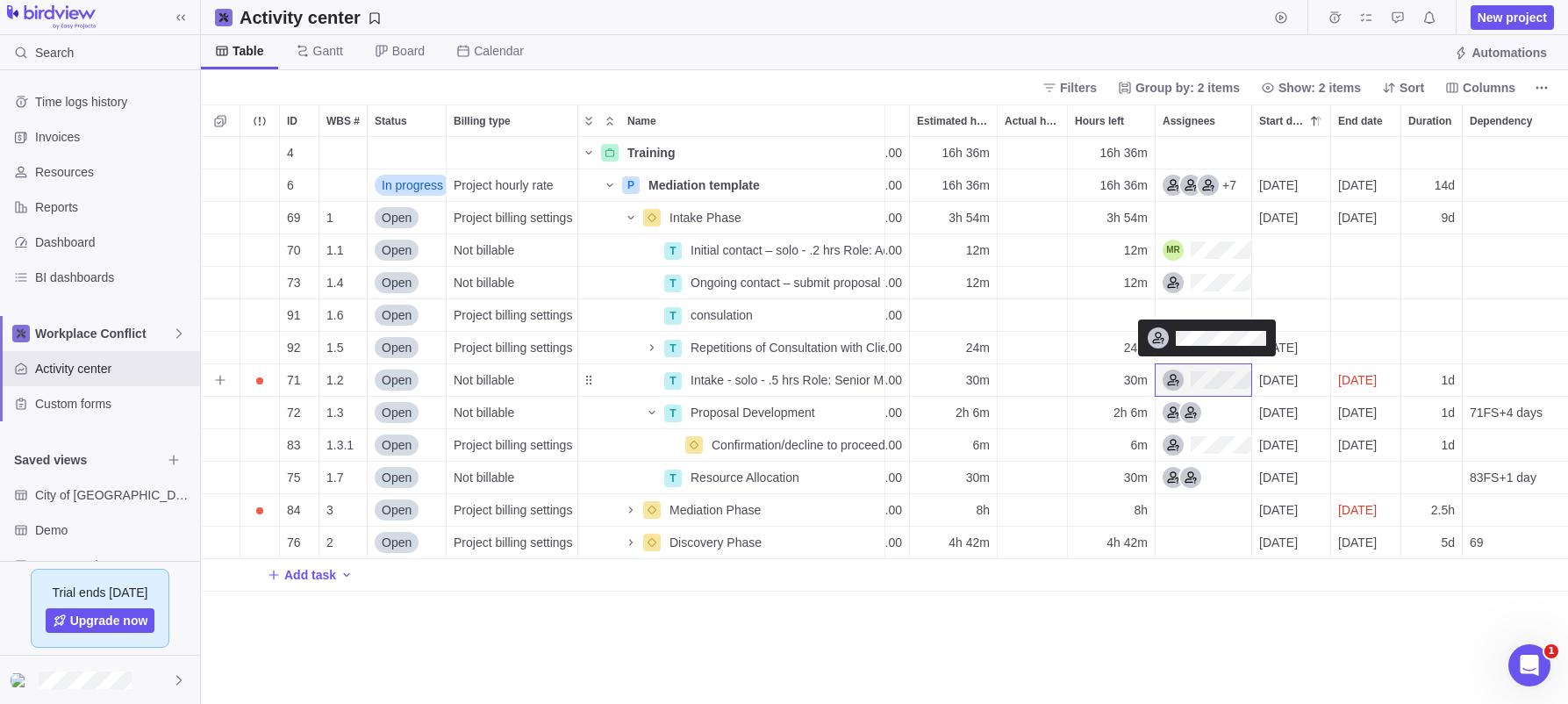
click at [1174, 378] on div "Assignees" at bounding box center [1207, 379] width 89 height 21
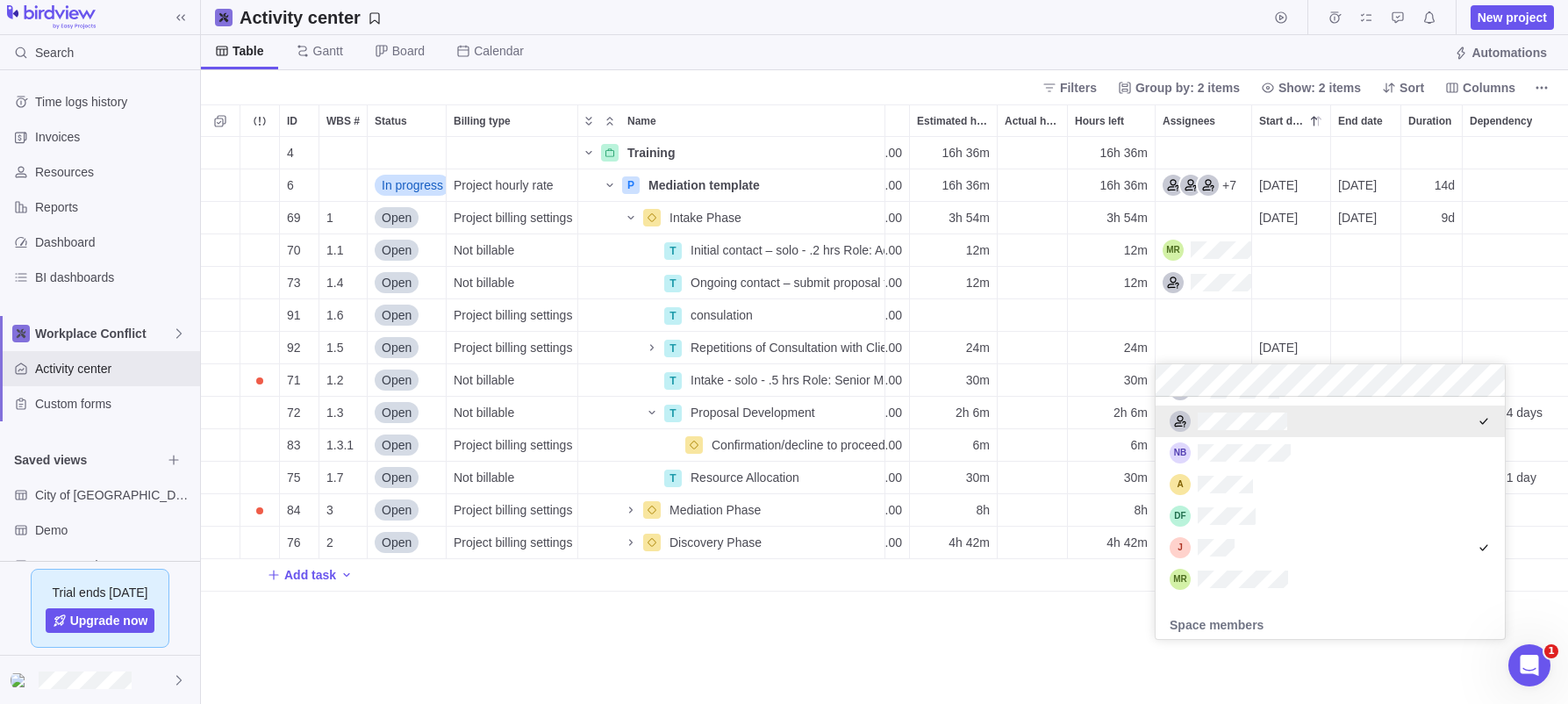
scroll to position [273, 0]
click at [1201, 347] on div "4 Training Details $960.00 16h 36m 16h 36m 6 In progress Project hourly rate P …" at bounding box center [884, 420] width 1367 height 567
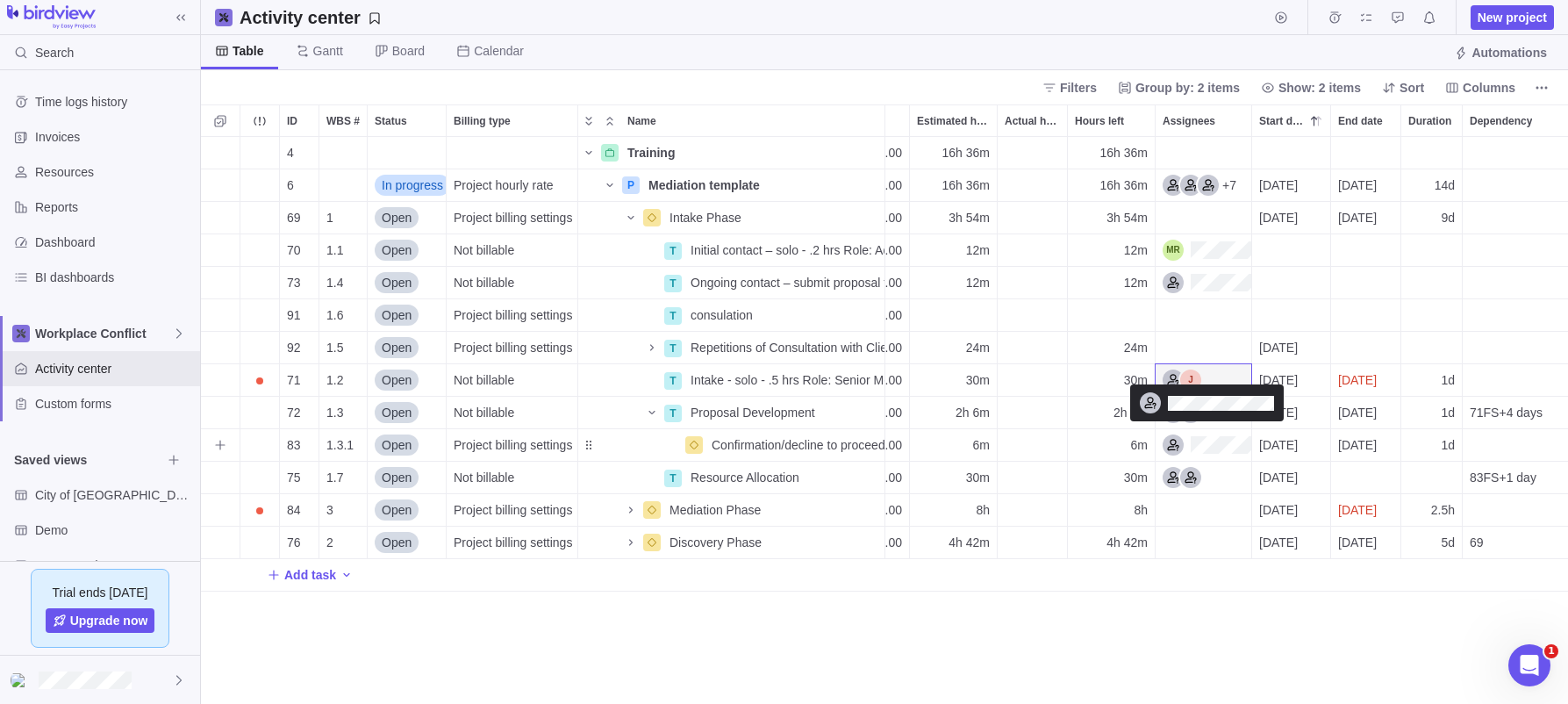
click at [1197, 443] on div "Assignees" at bounding box center [1207, 445] width 89 height 21
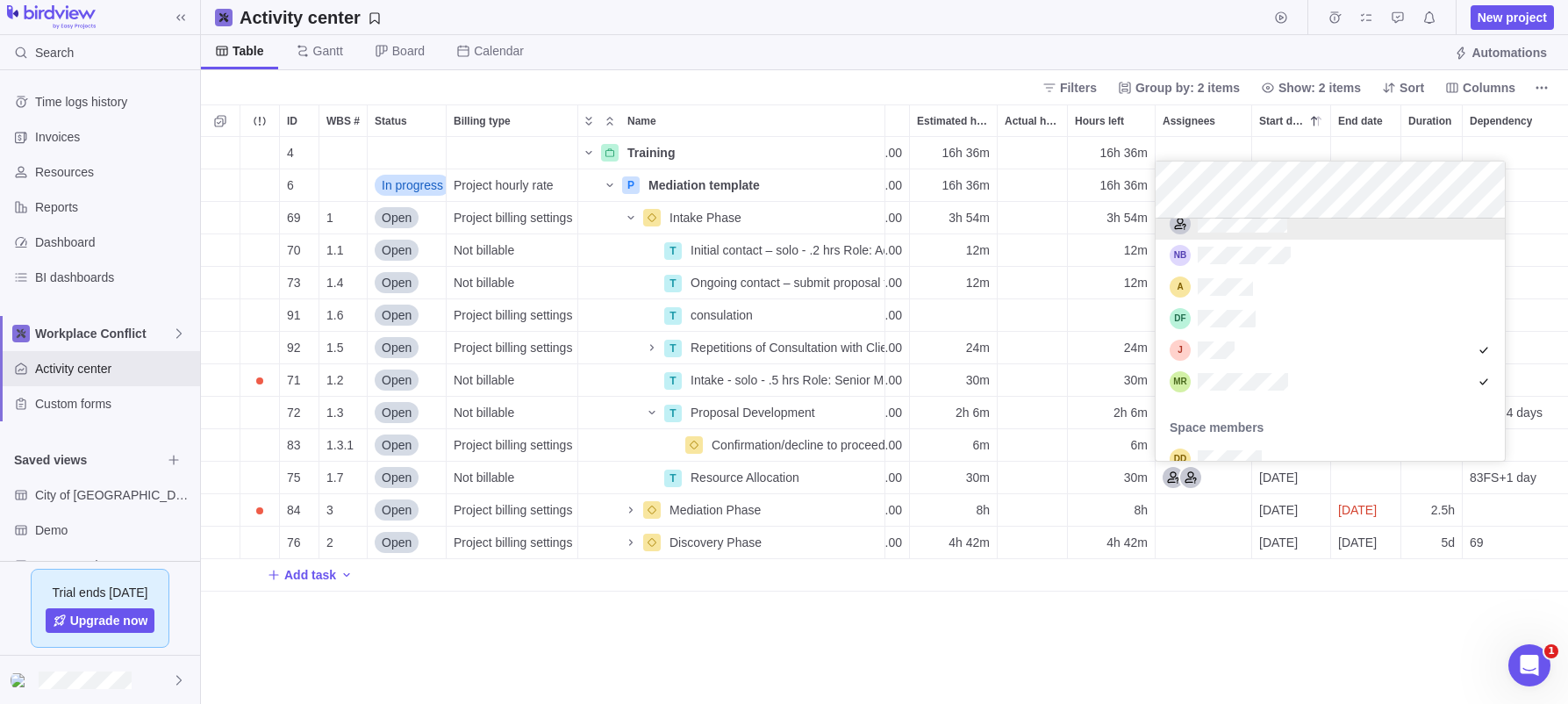
scroll to position [306, 0]
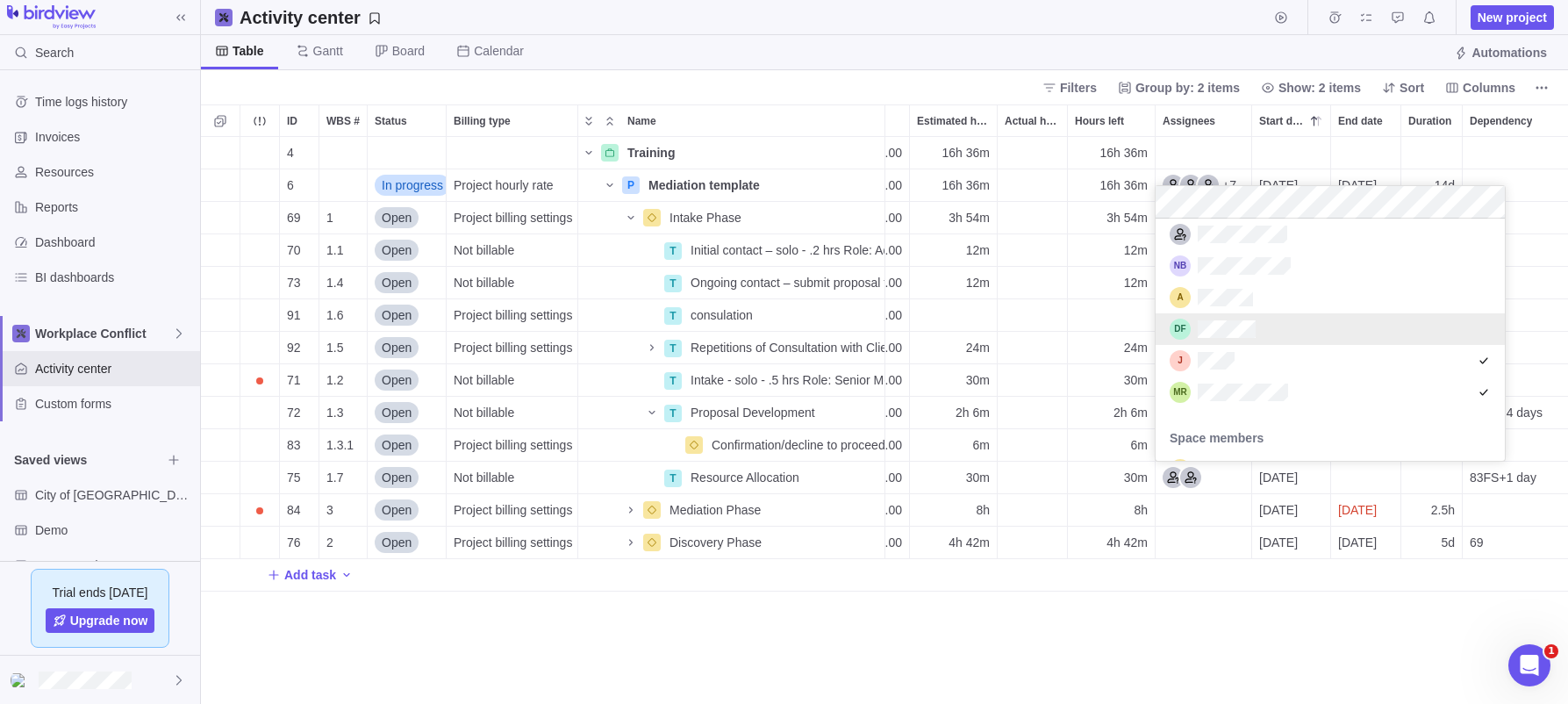
click at [1079, 343] on div "4 Training Details $960.00 16h 36m 16h 36m 6 In progress Project hourly rate P …" at bounding box center [884, 420] width 1367 height 567
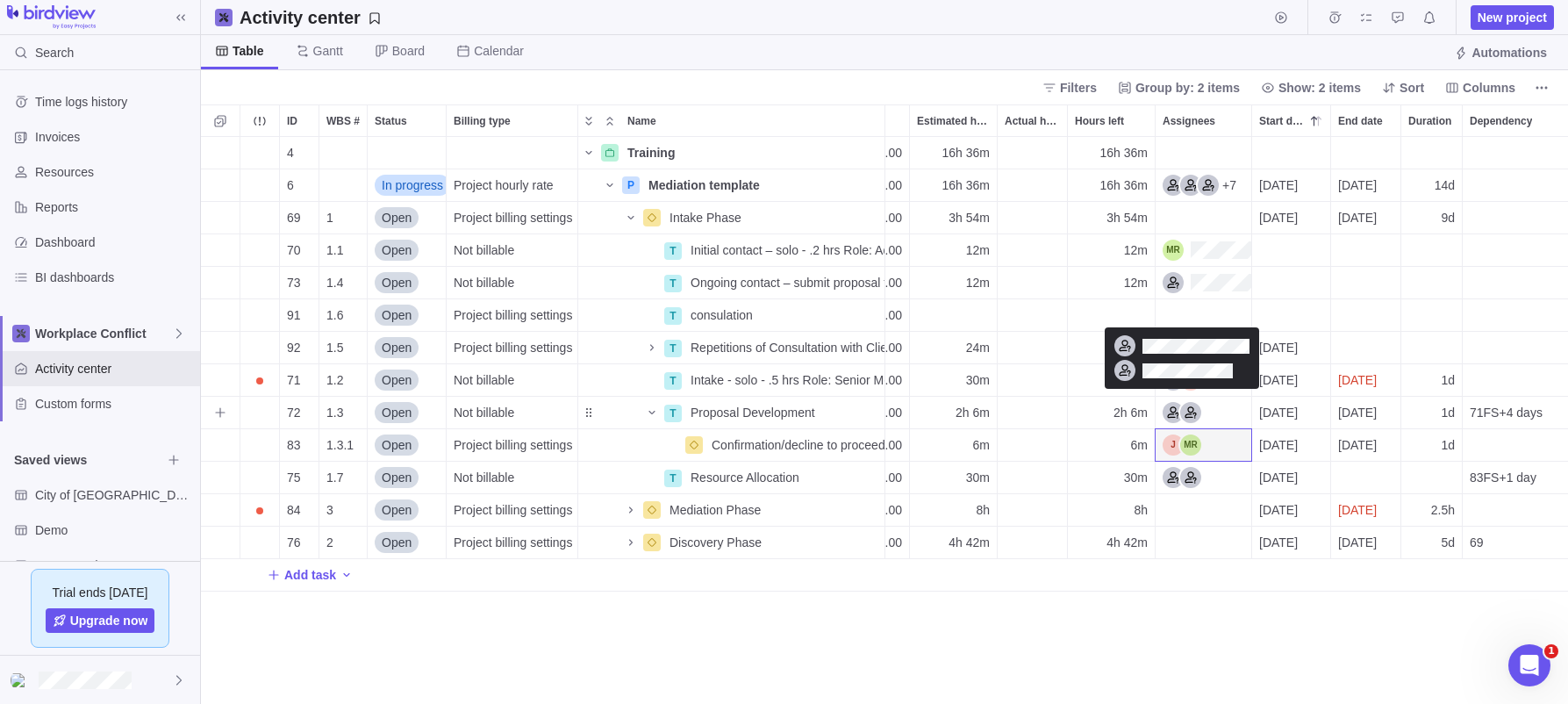
click at [1188, 405] on div "Assignees" at bounding box center [1182, 413] width 39 height 21
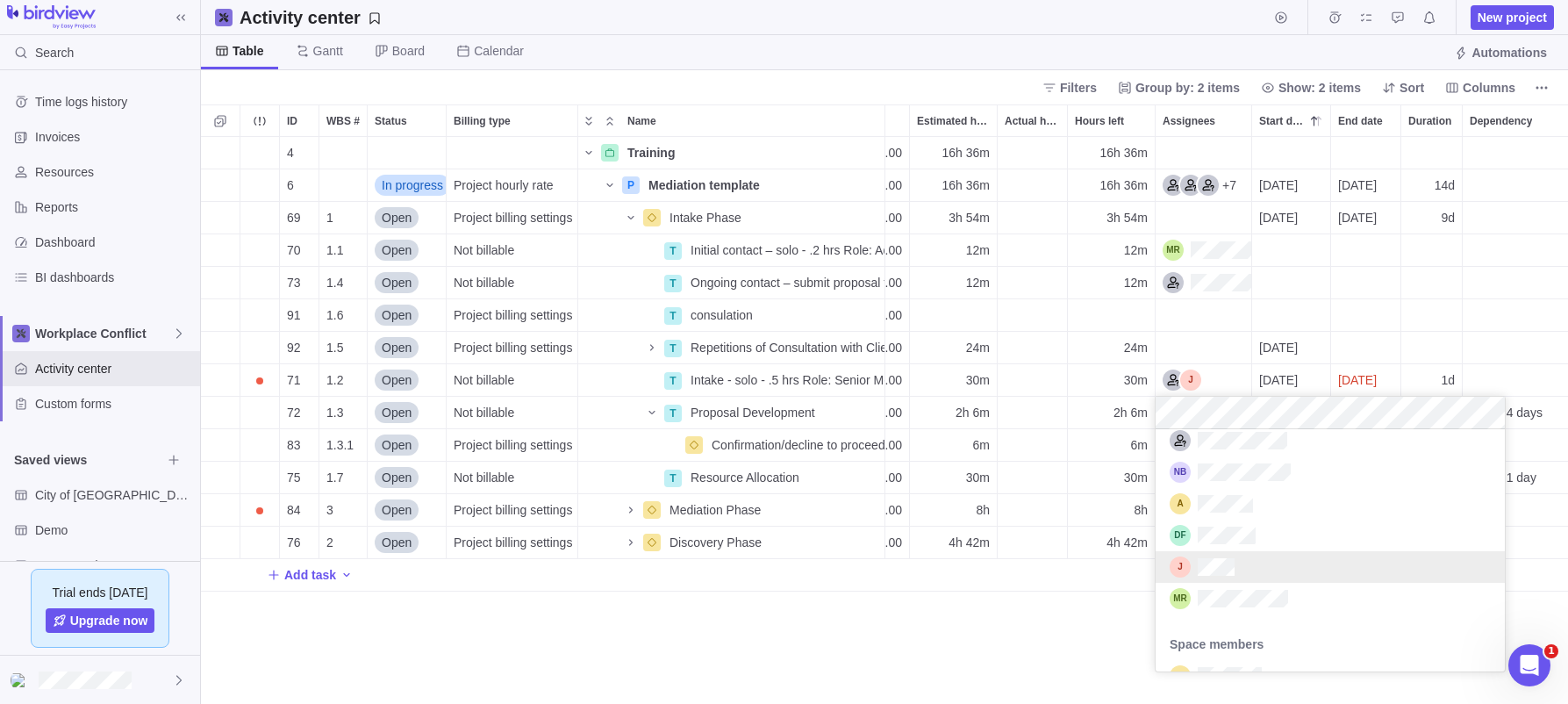
scroll to position [310, 0]
click at [1180, 601] on div "grid" at bounding box center [1180, 597] width 21 height 21
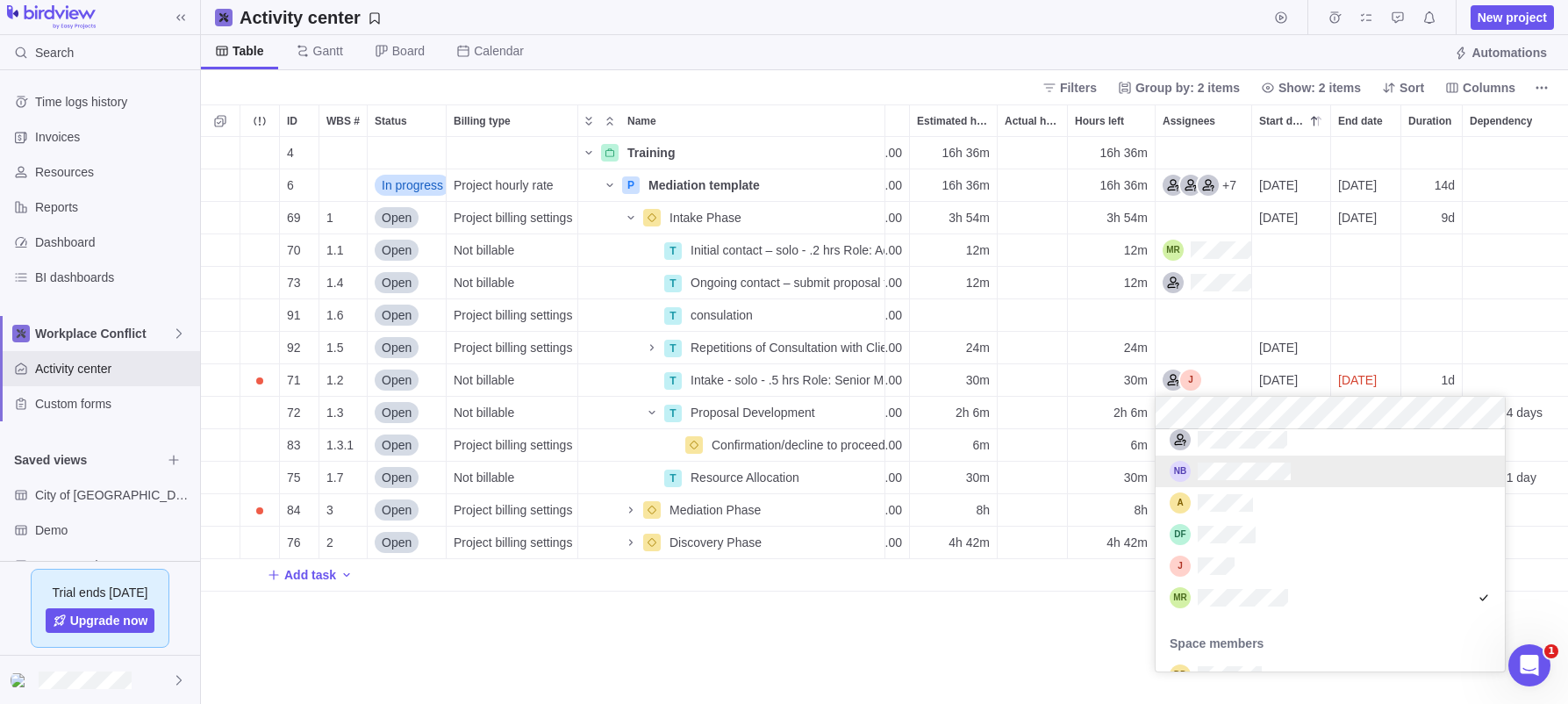
scroll to position [306, 0]
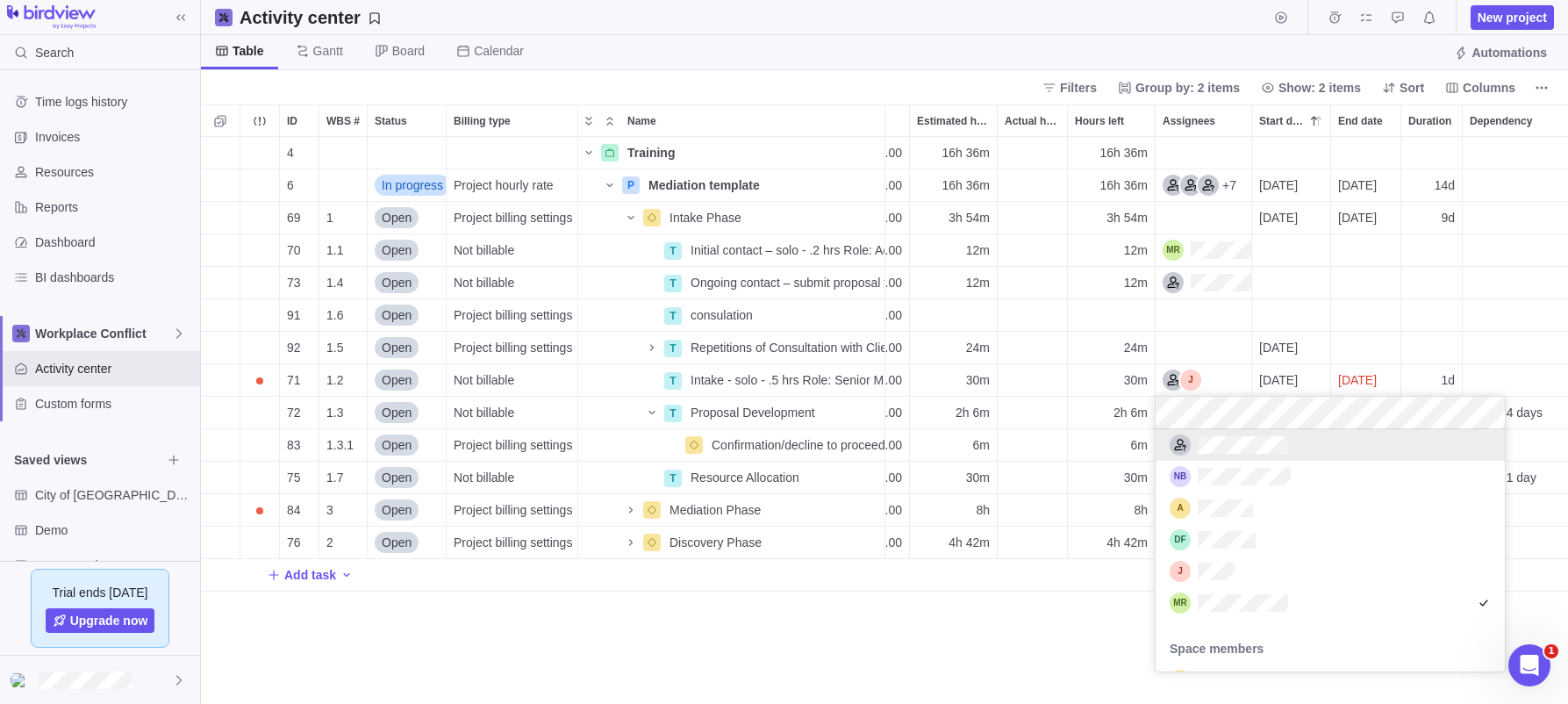
click at [1216, 350] on div "4 Training Details $960.00 16h 36m 16h 36m 6 In progress Project hourly rate P …" at bounding box center [884, 420] width 1367 height 567
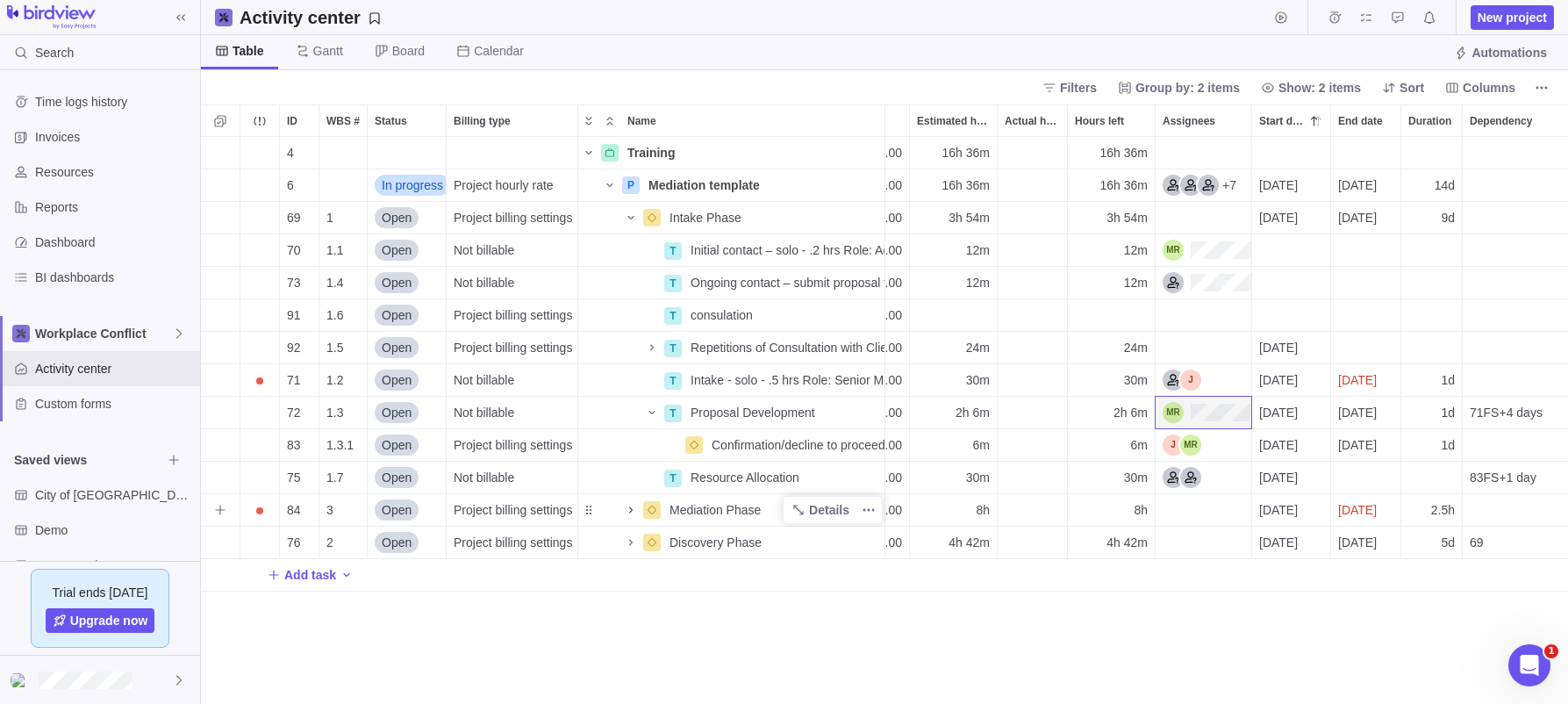
click at [632, 512] on icon "Name" at bounding box center [630, 509] width 14 height 14
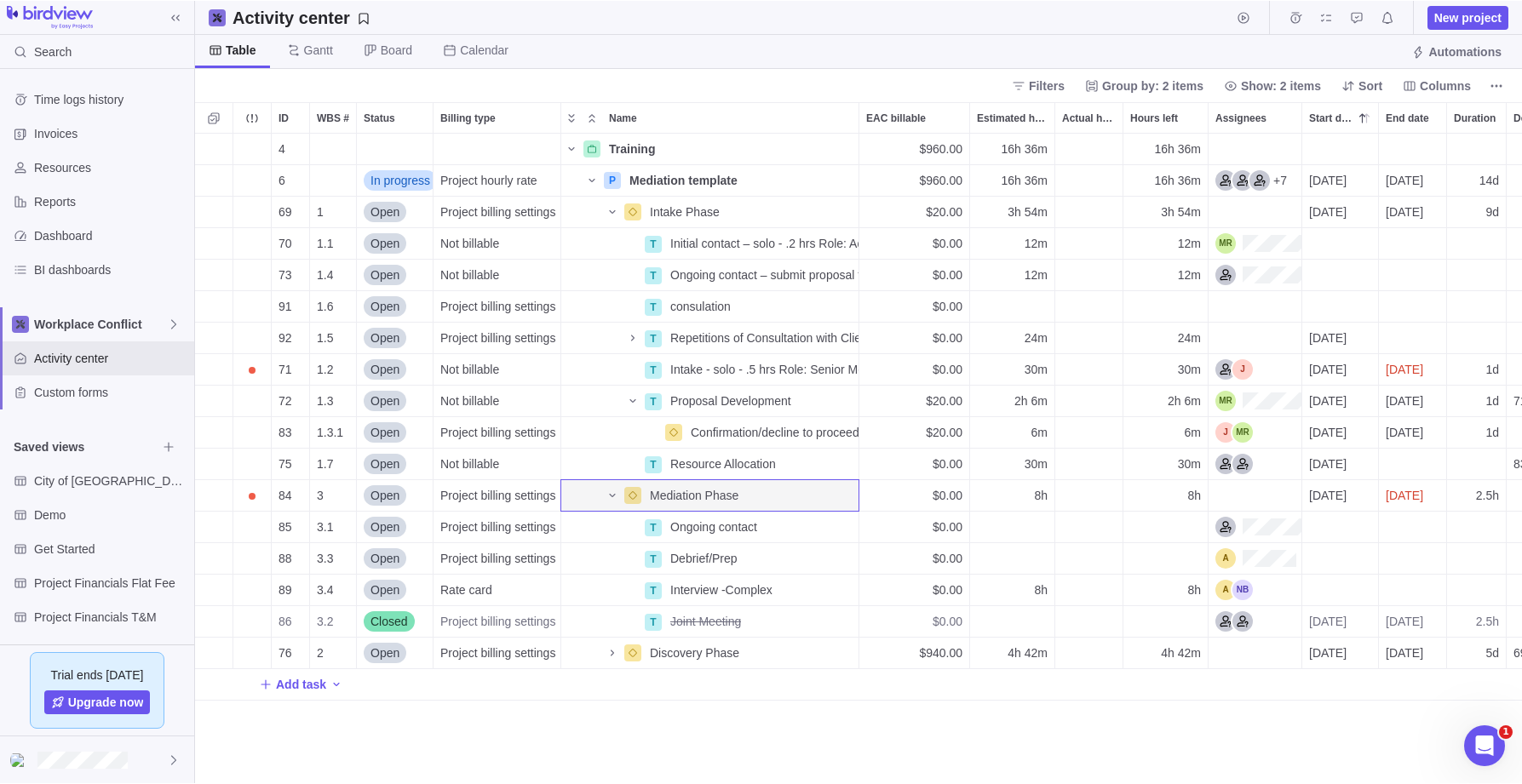
scroll to position [651, 1327]
click at [847, 611] on icon "More actions" at bounding box center [843, 621] width 14 height 14
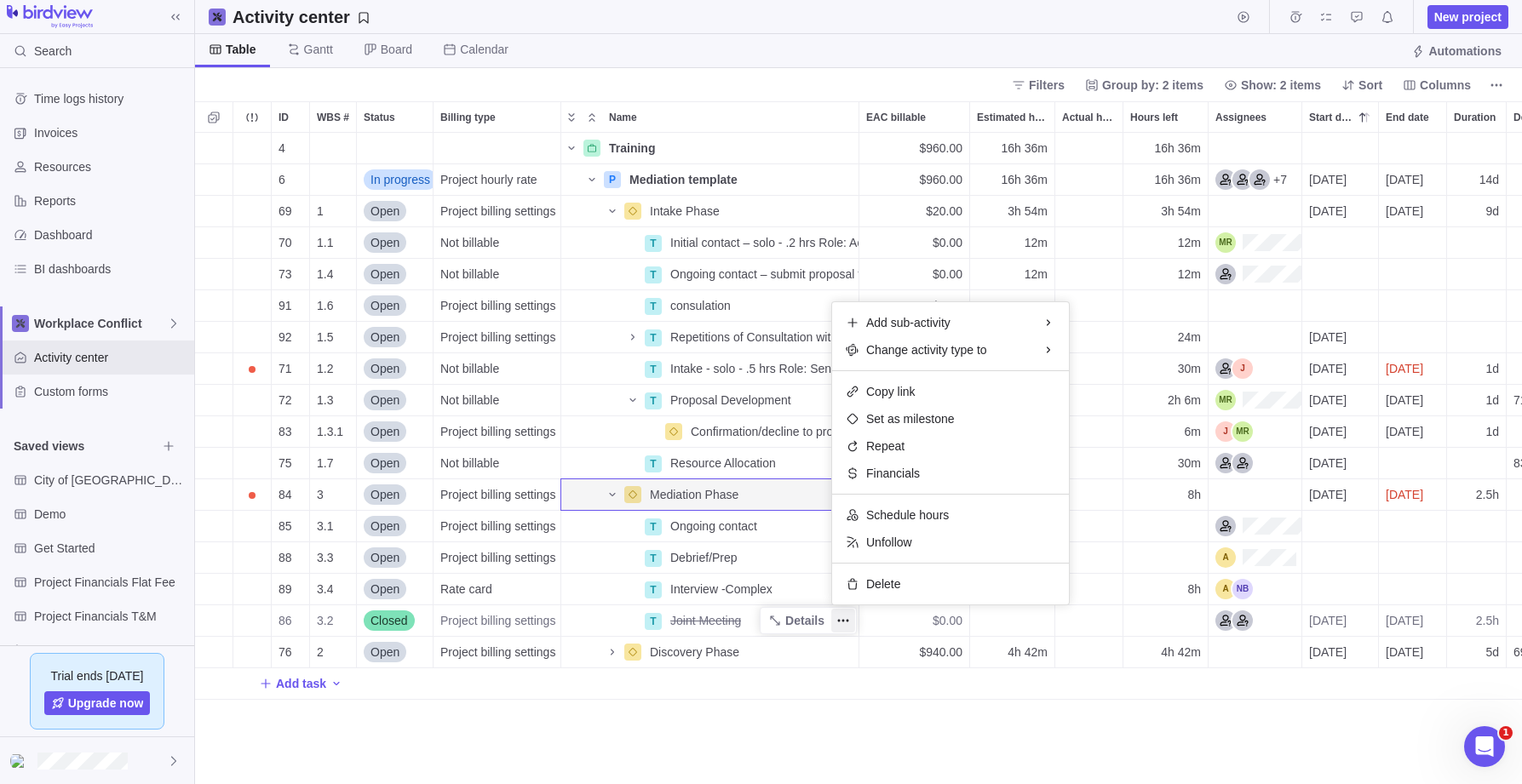
click at [697, 611] on div "4 Training Details $960.00 16h 36m 16h 36m 6 In progress Project hourly rate P …" at bounding box center [858, 458] width 1327 height 651
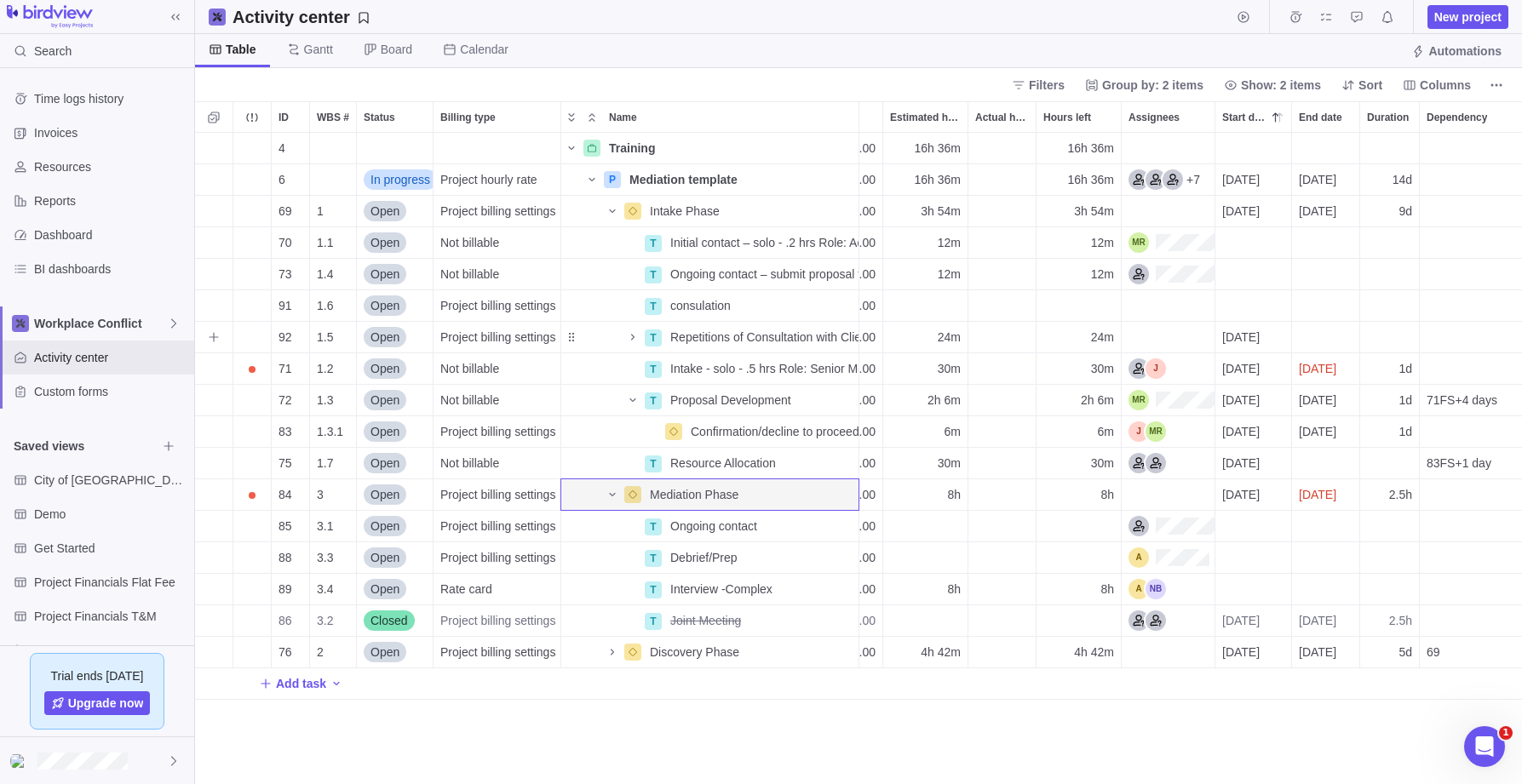
scroll to position [0, 87]
click at [315, 45] on span "Gantt" at bounding box center [319, 50] width 29 height 17
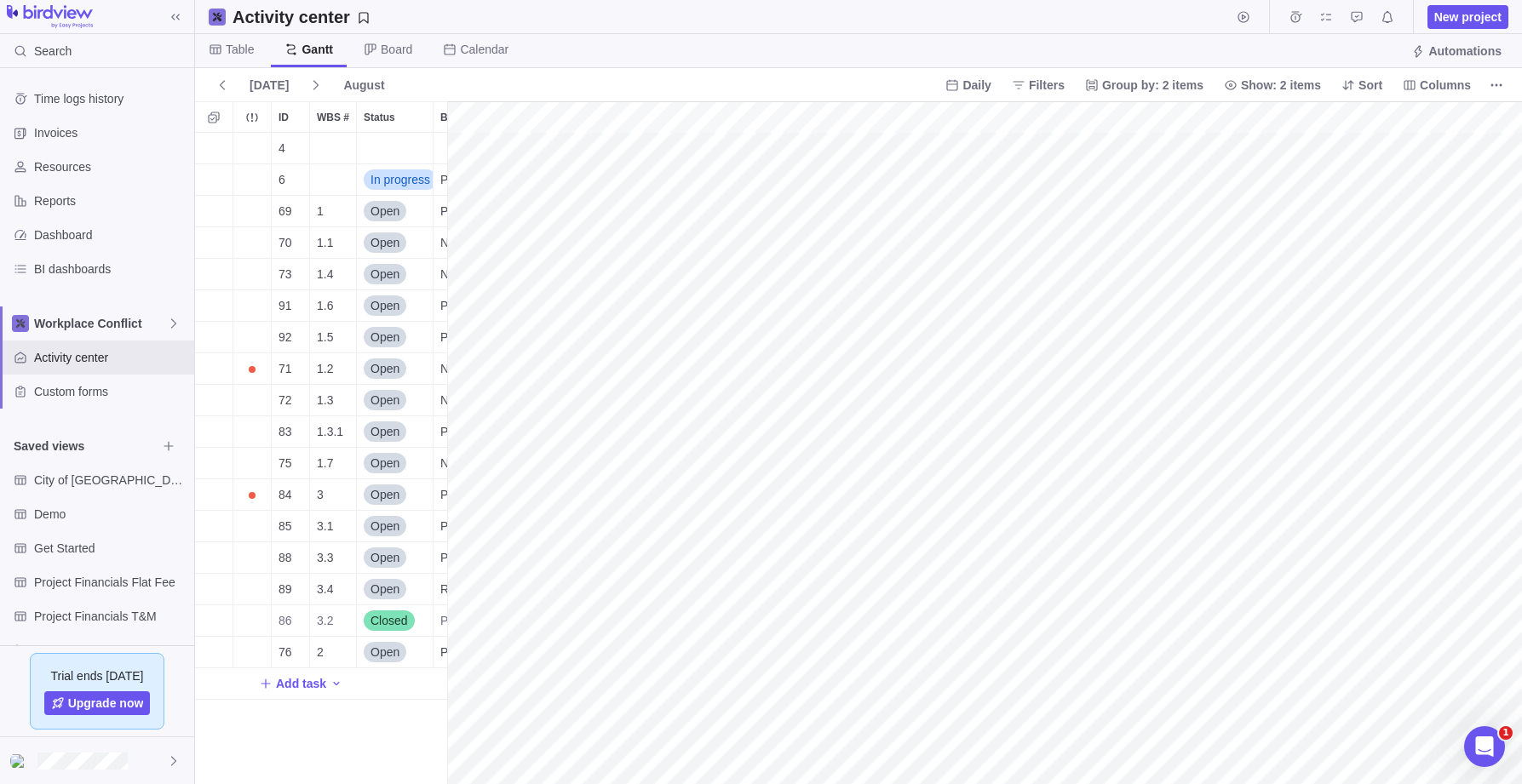
scroll to position [0, 354]
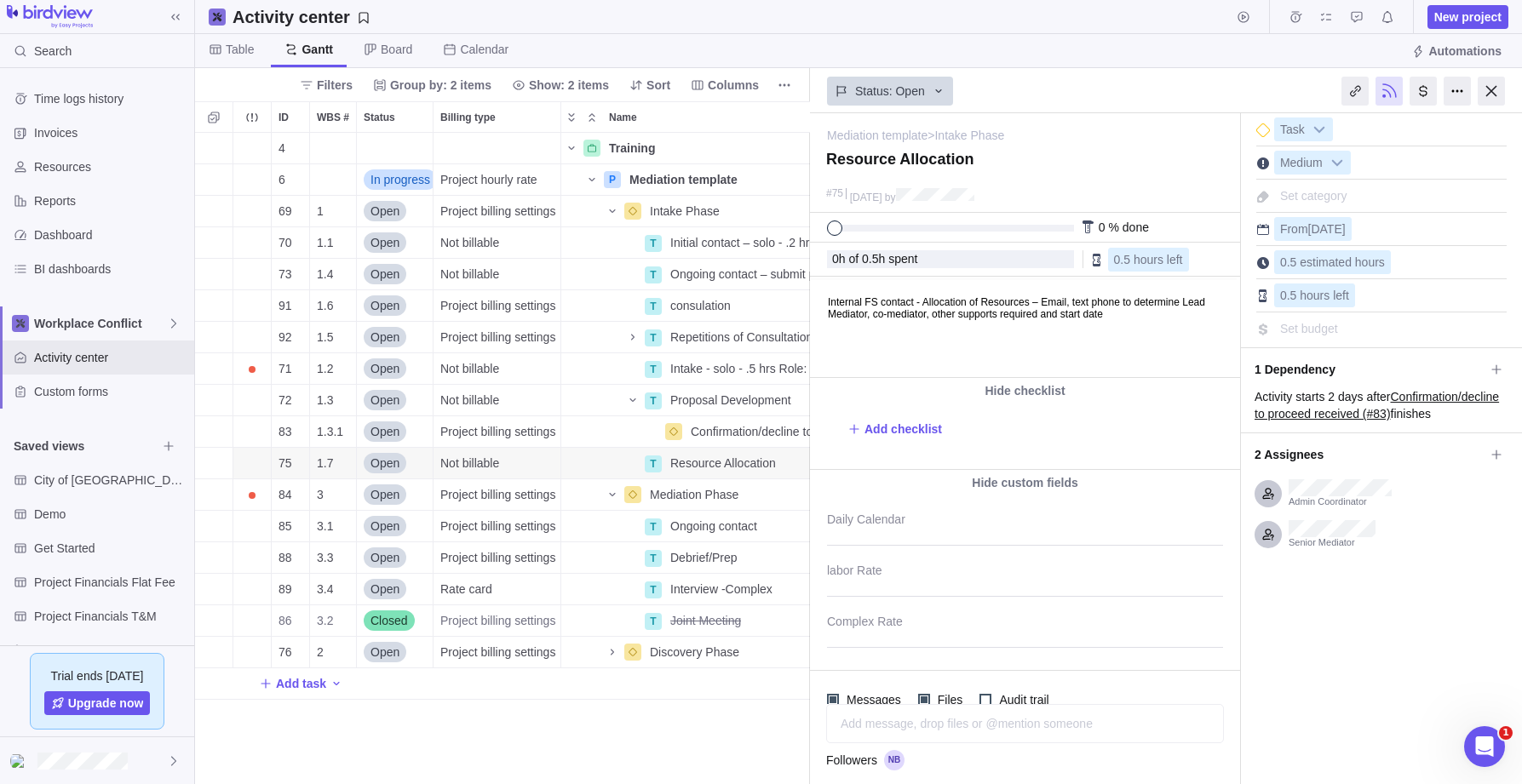
click at [307, 39] on span "Gantt" at bounding box center [309, 50] width 76 height 33
click at [1212, 89] on div at bounding box center [1492, 91] width 28 height 29
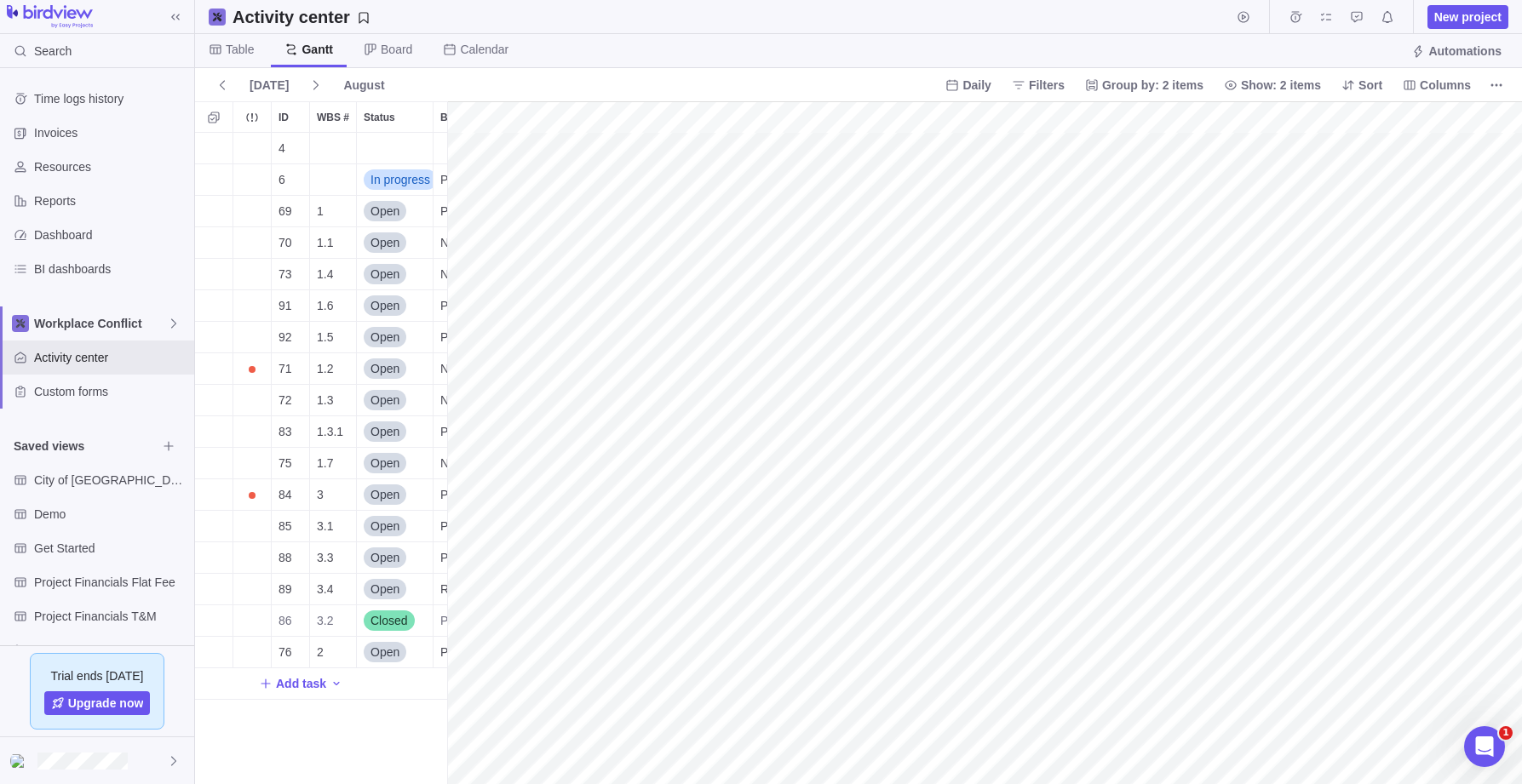
scroll to position [0, 370]
click at [731, 398] on div "gantt" at bounding box center [985, 442] width 1075 height 684
click at [399, 47] on span "Board" at bounding box center [397, 50] width 31 height 17
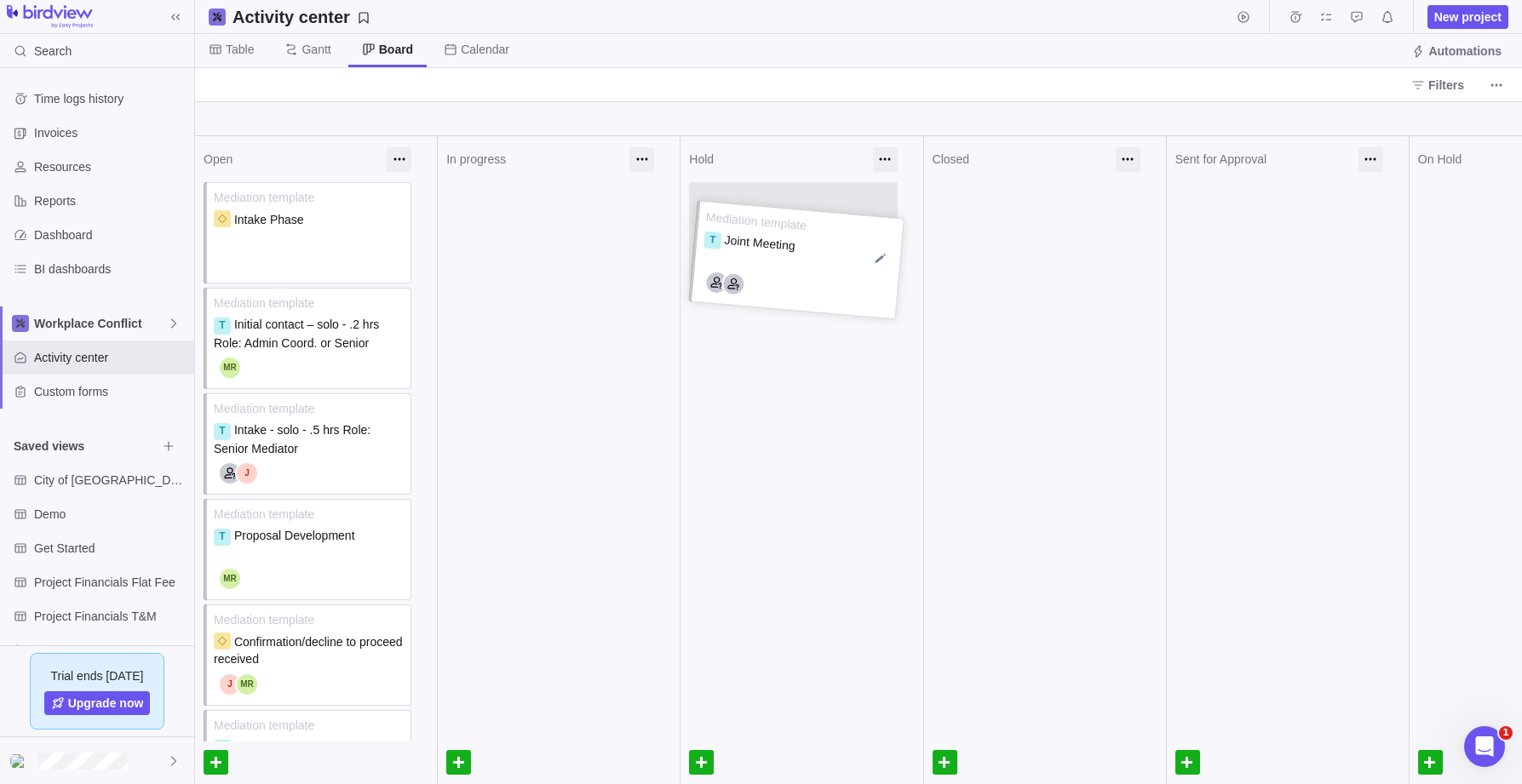
drag, startPoint x: 989, startPoint y: 229, endPoint x: 746, endPoint y: 252, distance: 244.1
click at [924, 182] on div "Mediation template T Joint Meeting Mediation template T Joint Meeting" at bounding box center [1044, 182] width 242 height 0
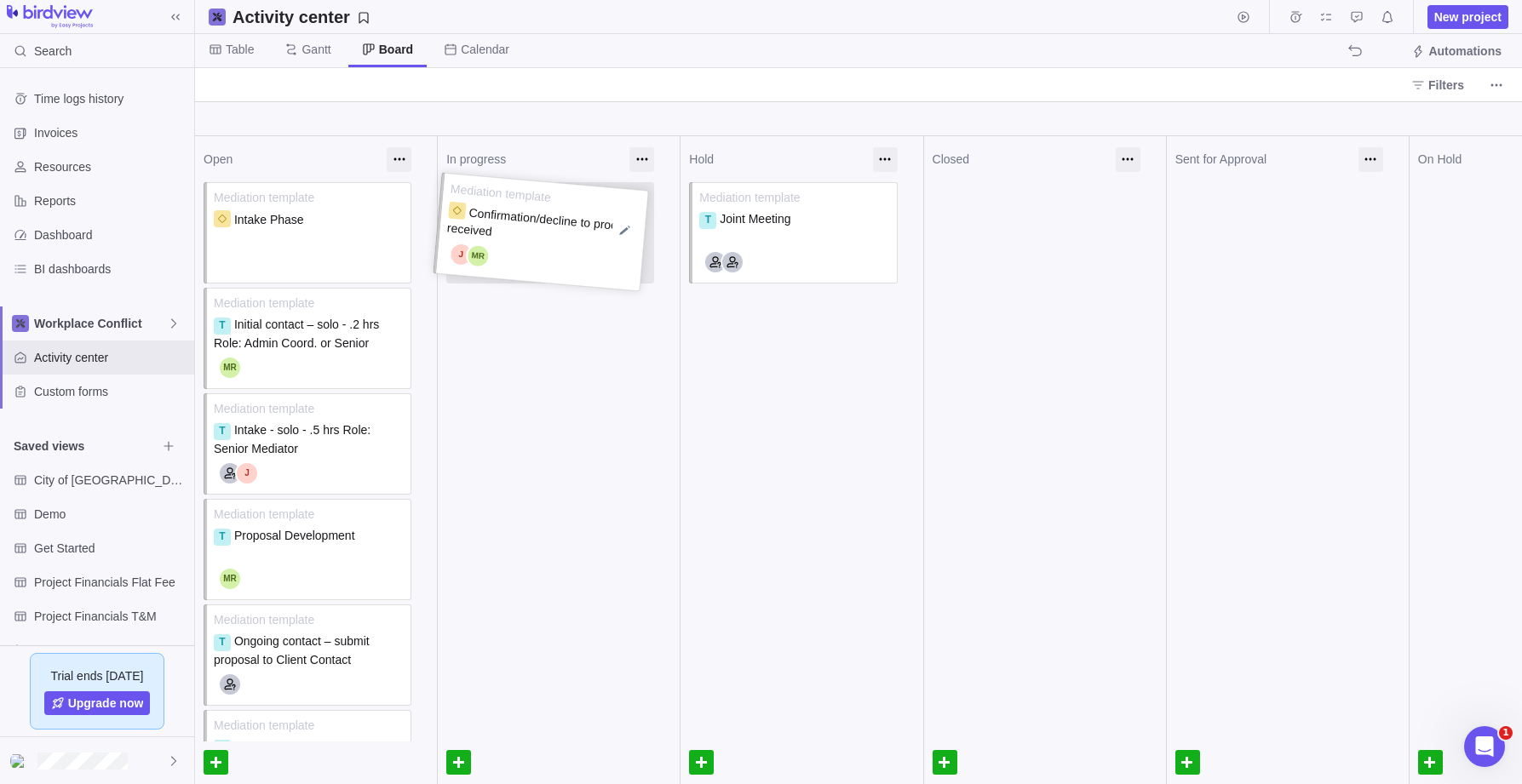
drag, startPoint x: 284, startPoint y: 657, endPoint x: 517, endPoint y: 234, distance: 482.9
click at [309, 46] on span "Gantt" at bounding box center [316, 50] width 29 height 17
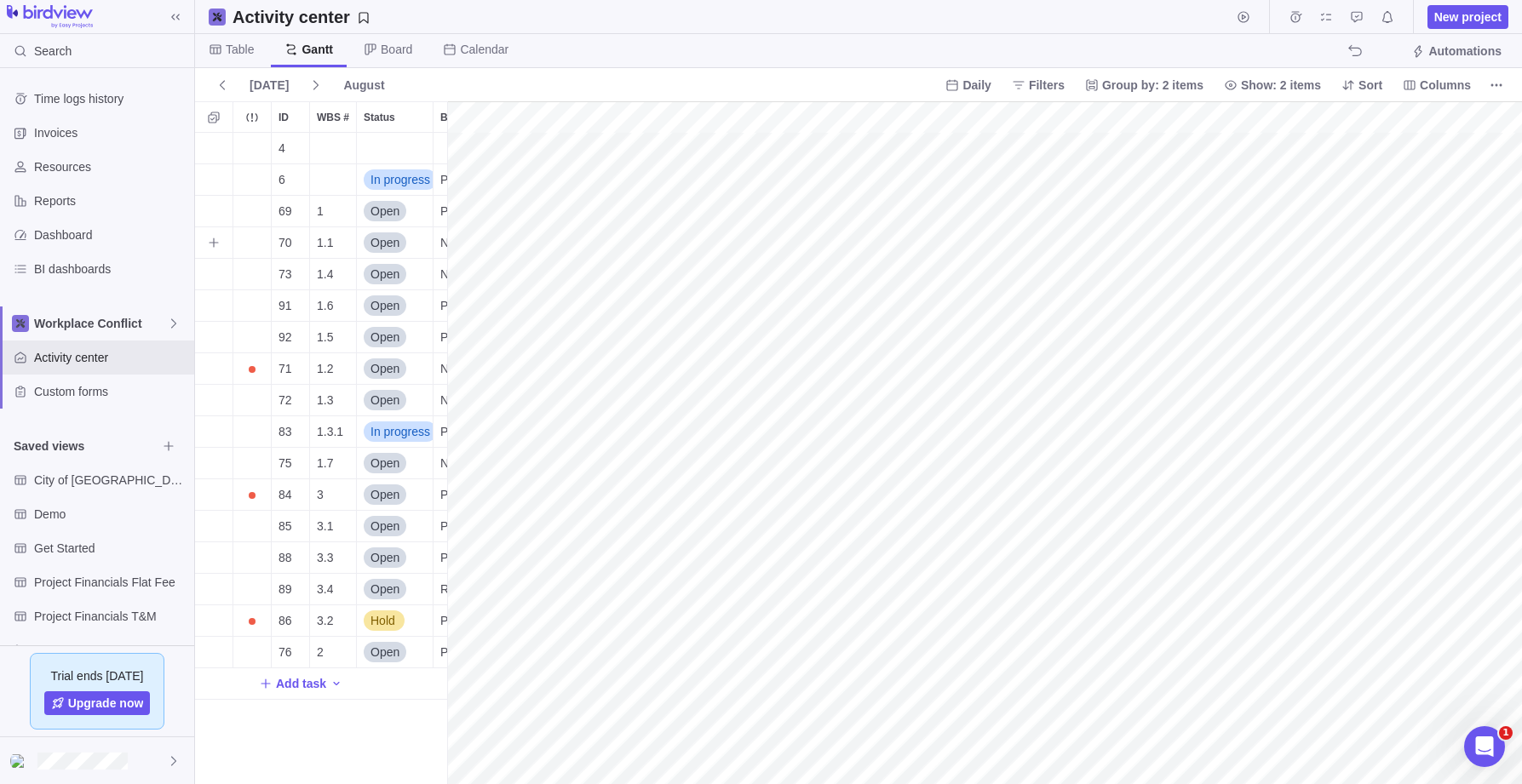
scroll to position [0, 354]
click at [238, 47] on span "Table" at bounding box center [240, 50] width 28 height 17
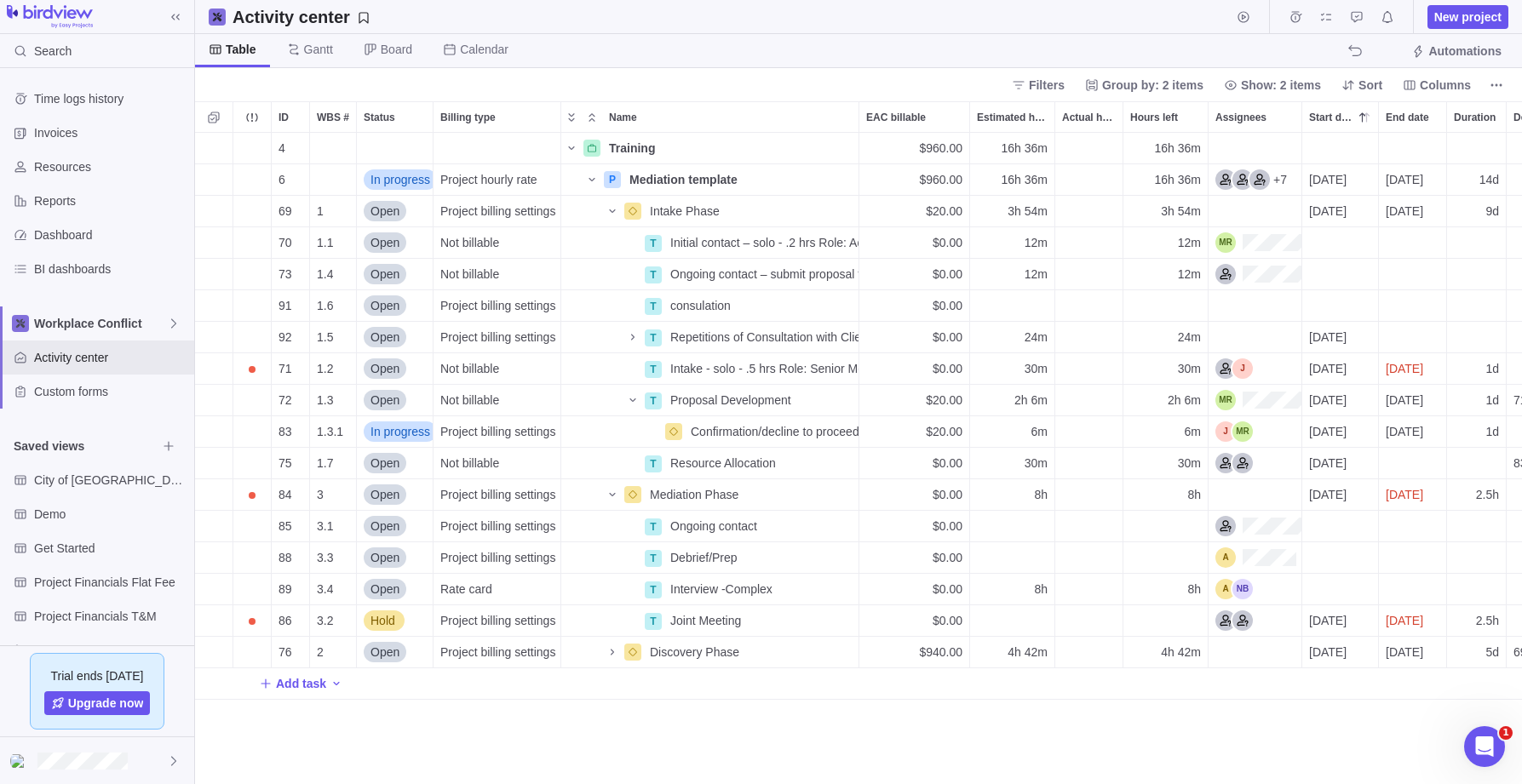
scroll to position [651, 1327]
click at [612, 493] on icon "Name" at bounding box center [612, 494] width 14 height 14
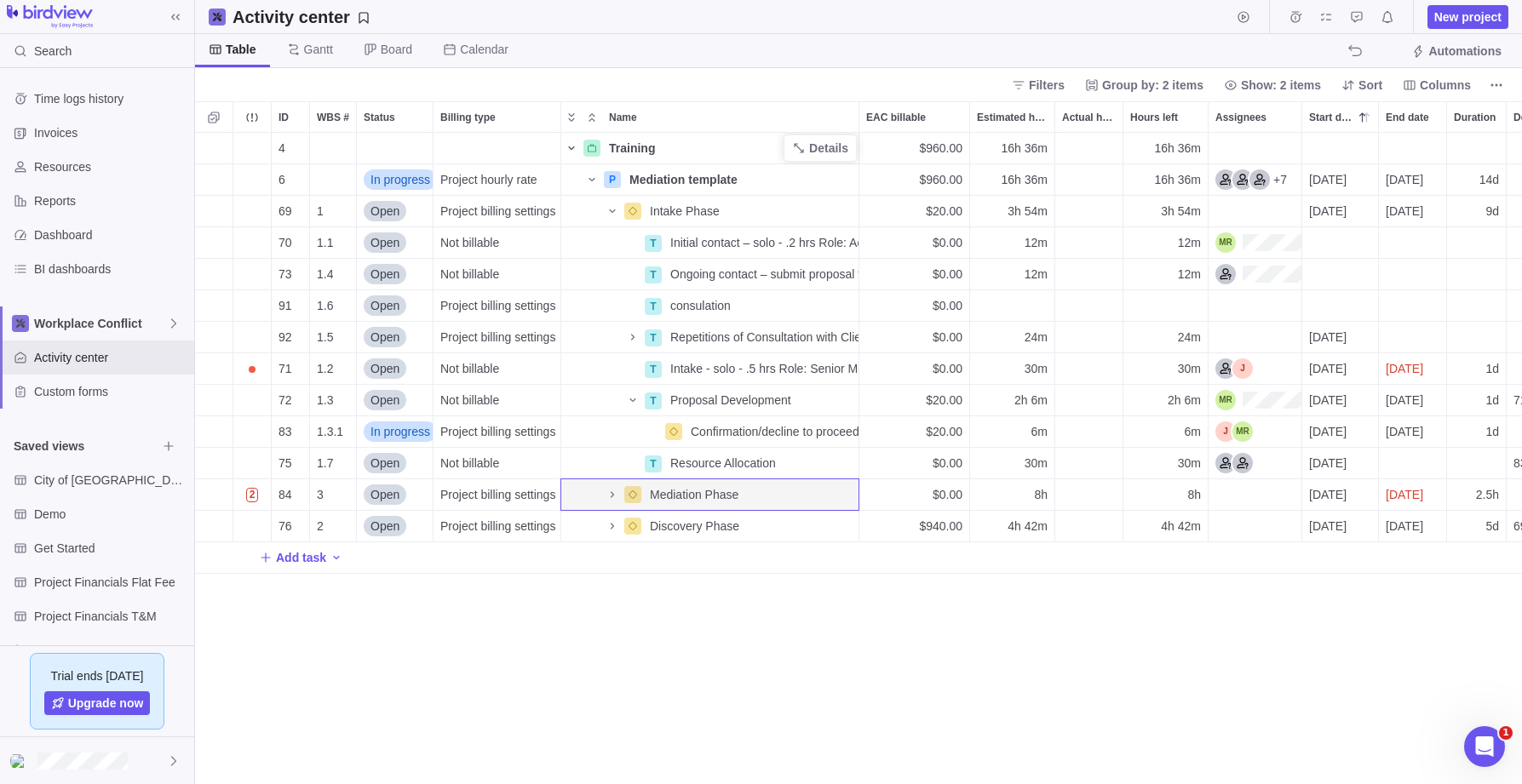
click at [571, 146] on icon "Name" at bounding box center [571, 148] width 14 height 14
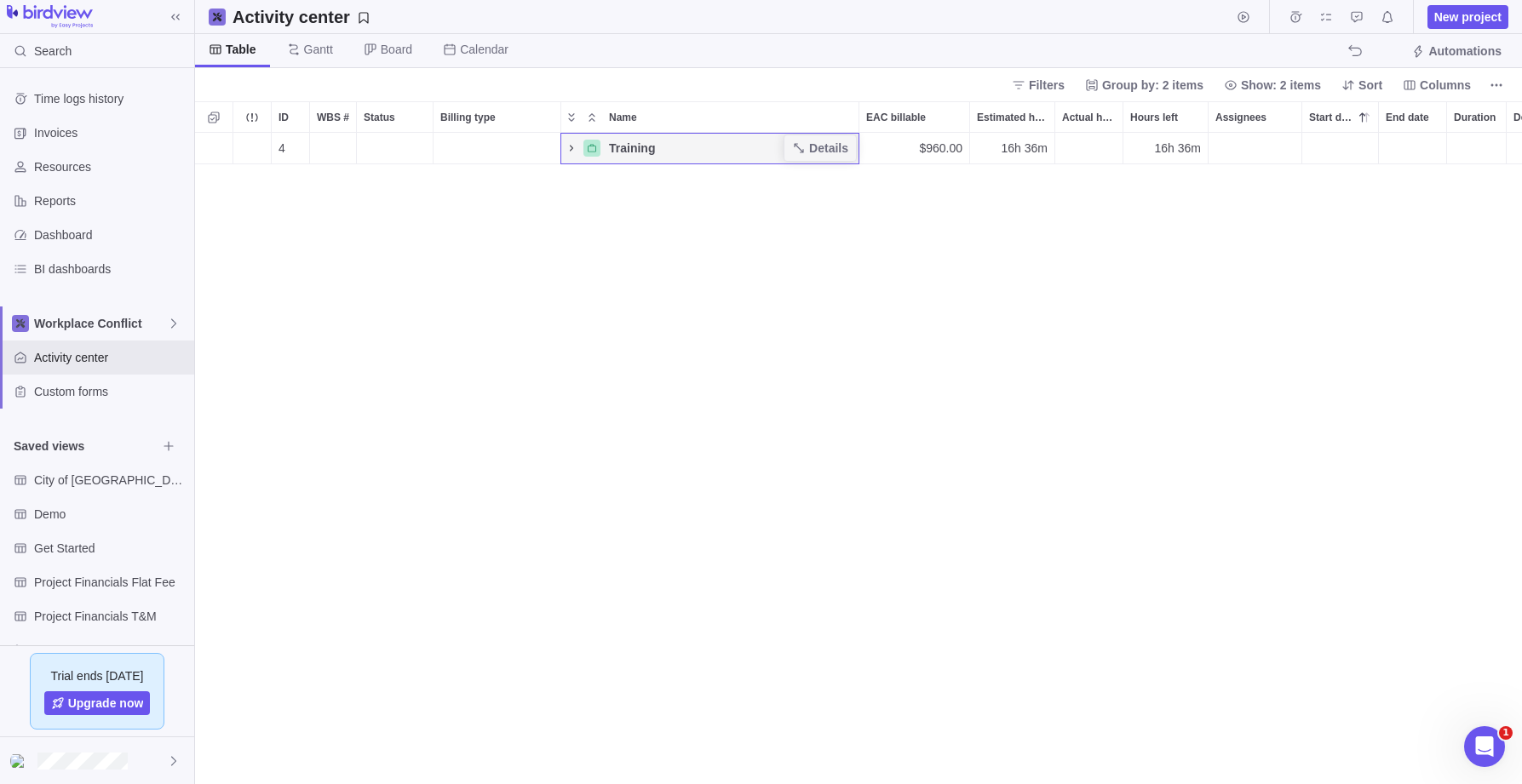
click at [571, 146] on icon "Name" at bounding box center [571, 148] width 14 height 14
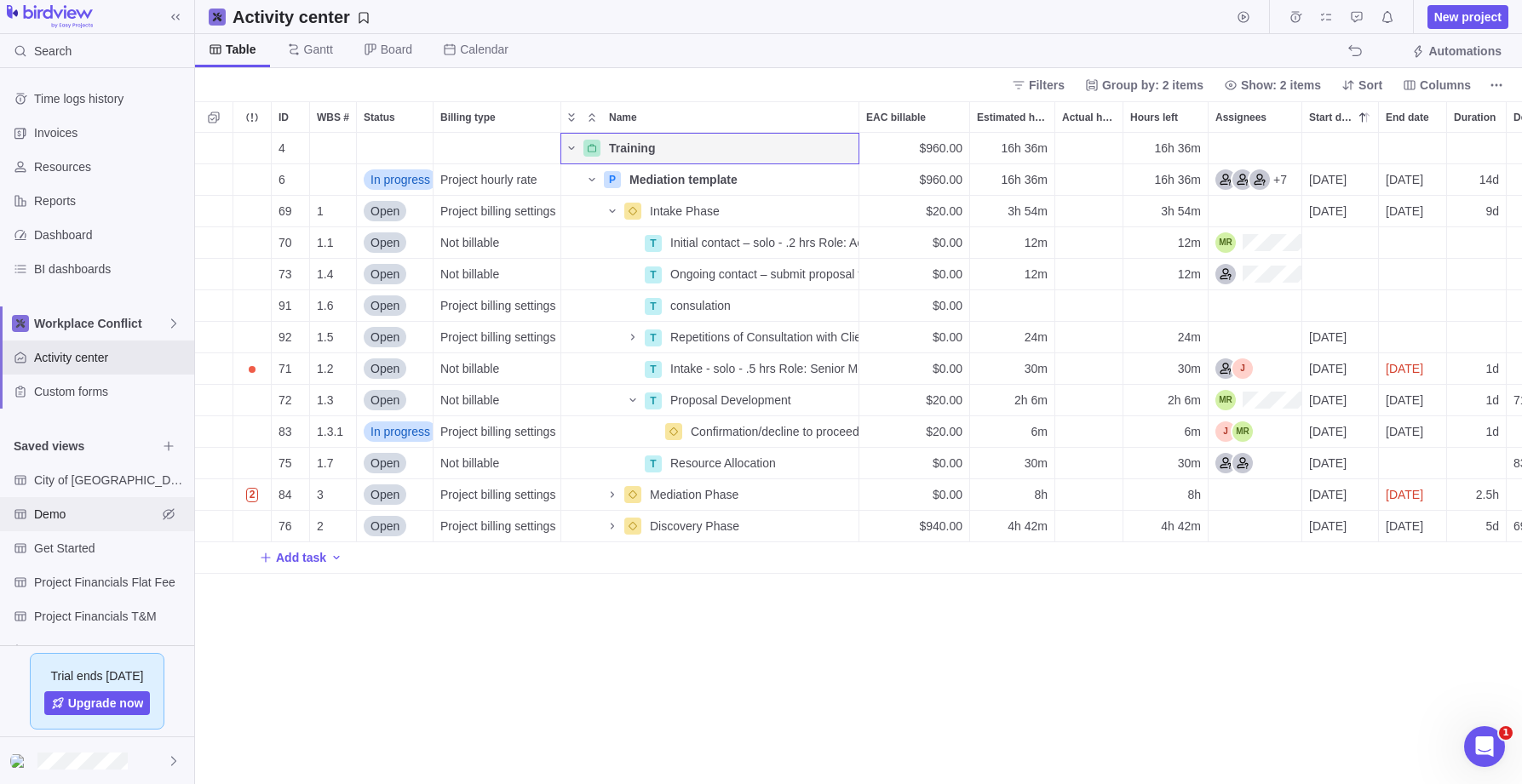
click at [43, 511] on span "Demo" at bounding box center [96, 514] width 123 height 17
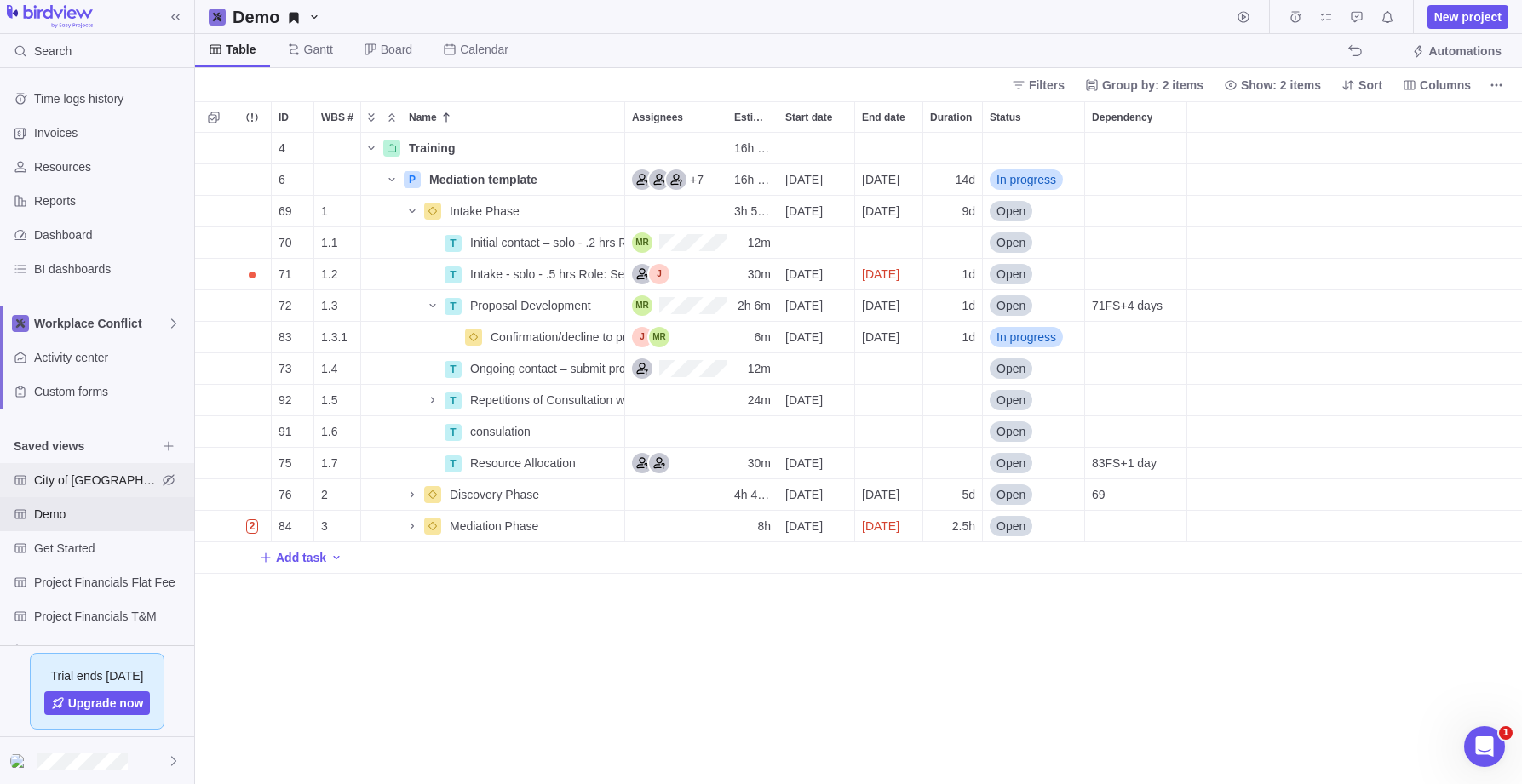
click at [85, 476] on span "City of [GEOGRAPHIC_DATA]" at bounding box center [96, 480] width 123 height 17
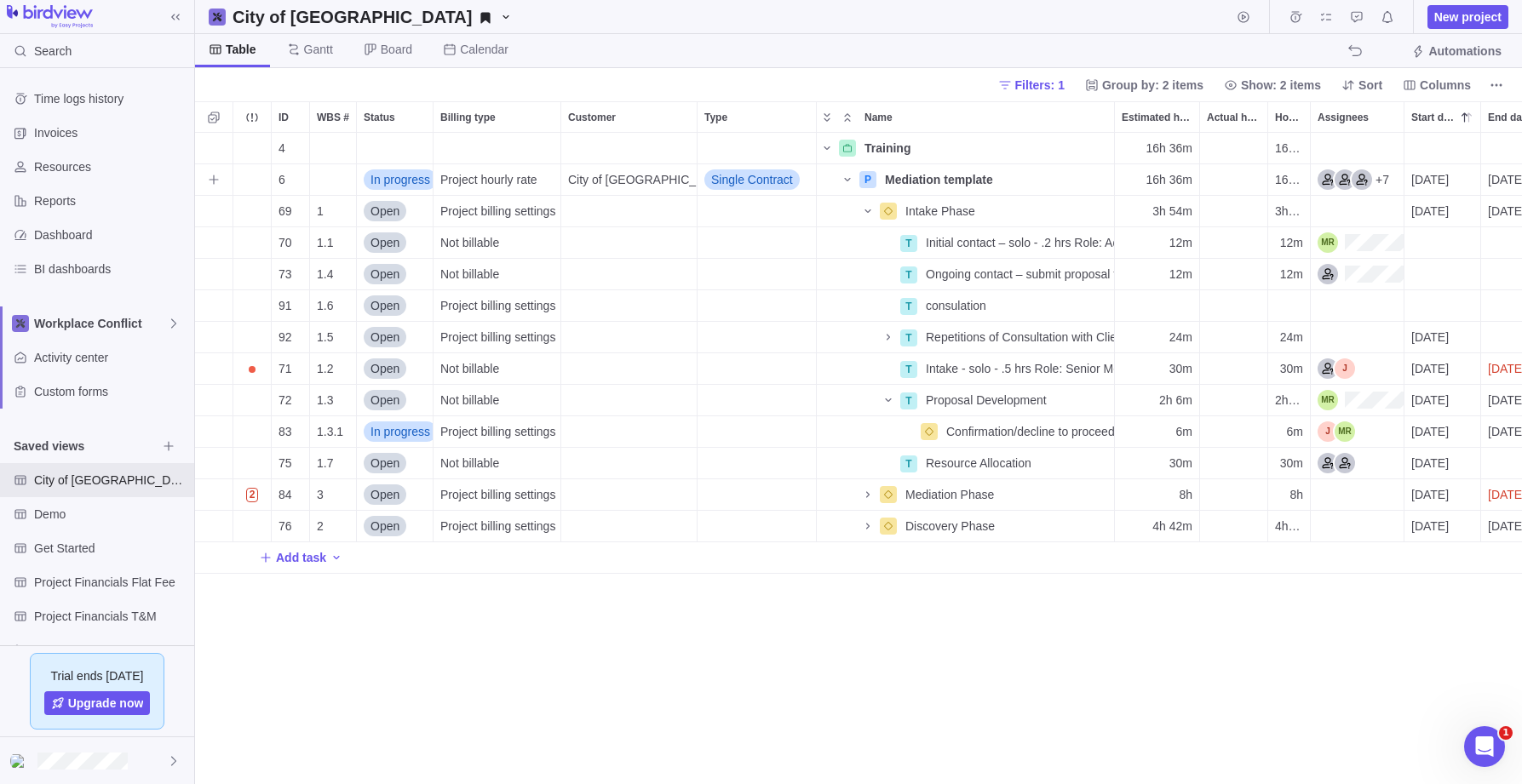
click at [793, 176] on span "Single Contract" at bounding box center [751, 179] width 82 height 17
click at [780, 276] on span "Multi-year Standing Offer Agreements" at bounding box center [792, 280] width 148 height 17
click at [59, 232] on span "Dashboard" at bounding box center [110, 235] width 153 height 17
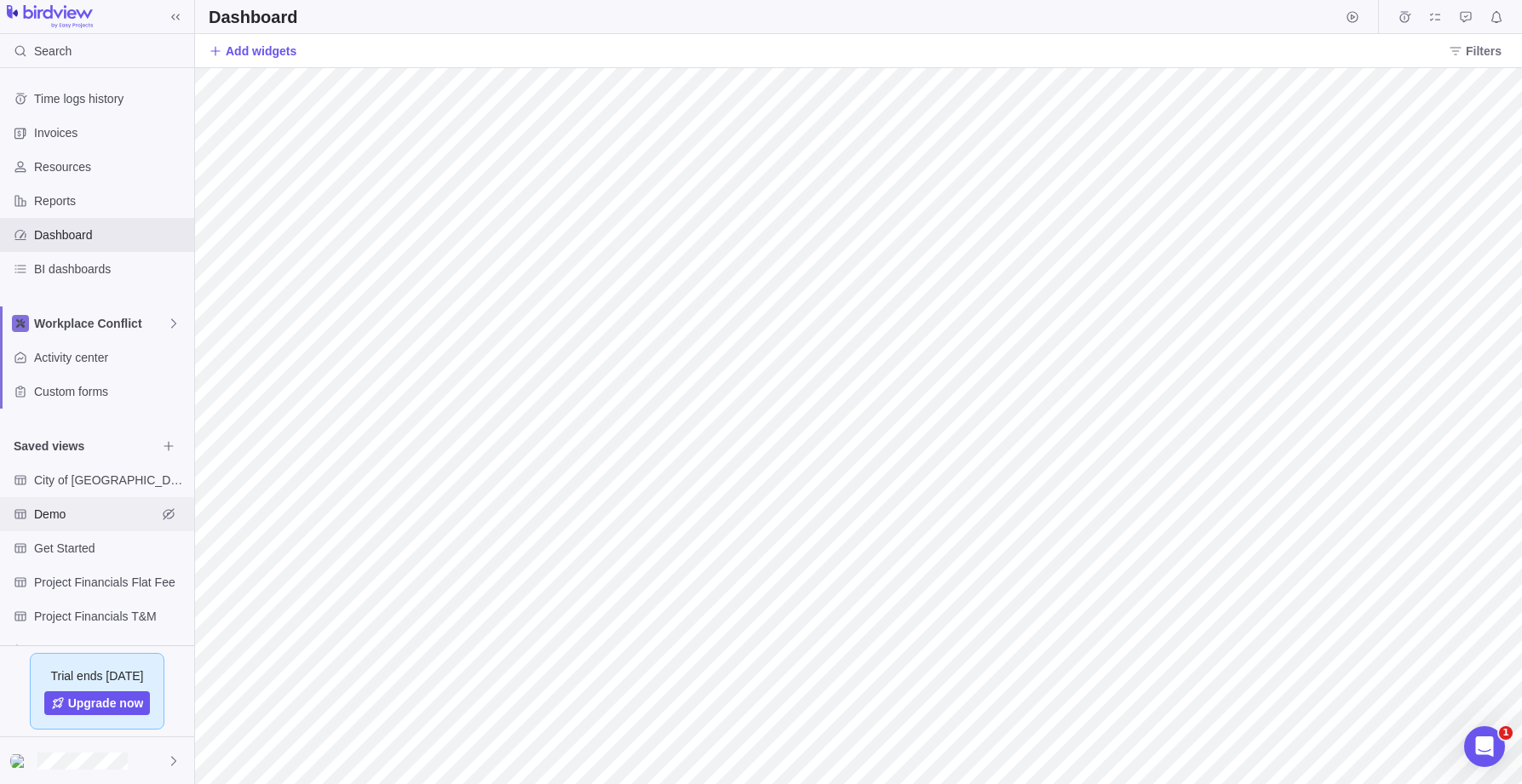
click at [42, 510] on span "Demo" at bounding box center [96, 514] width 123 height 17
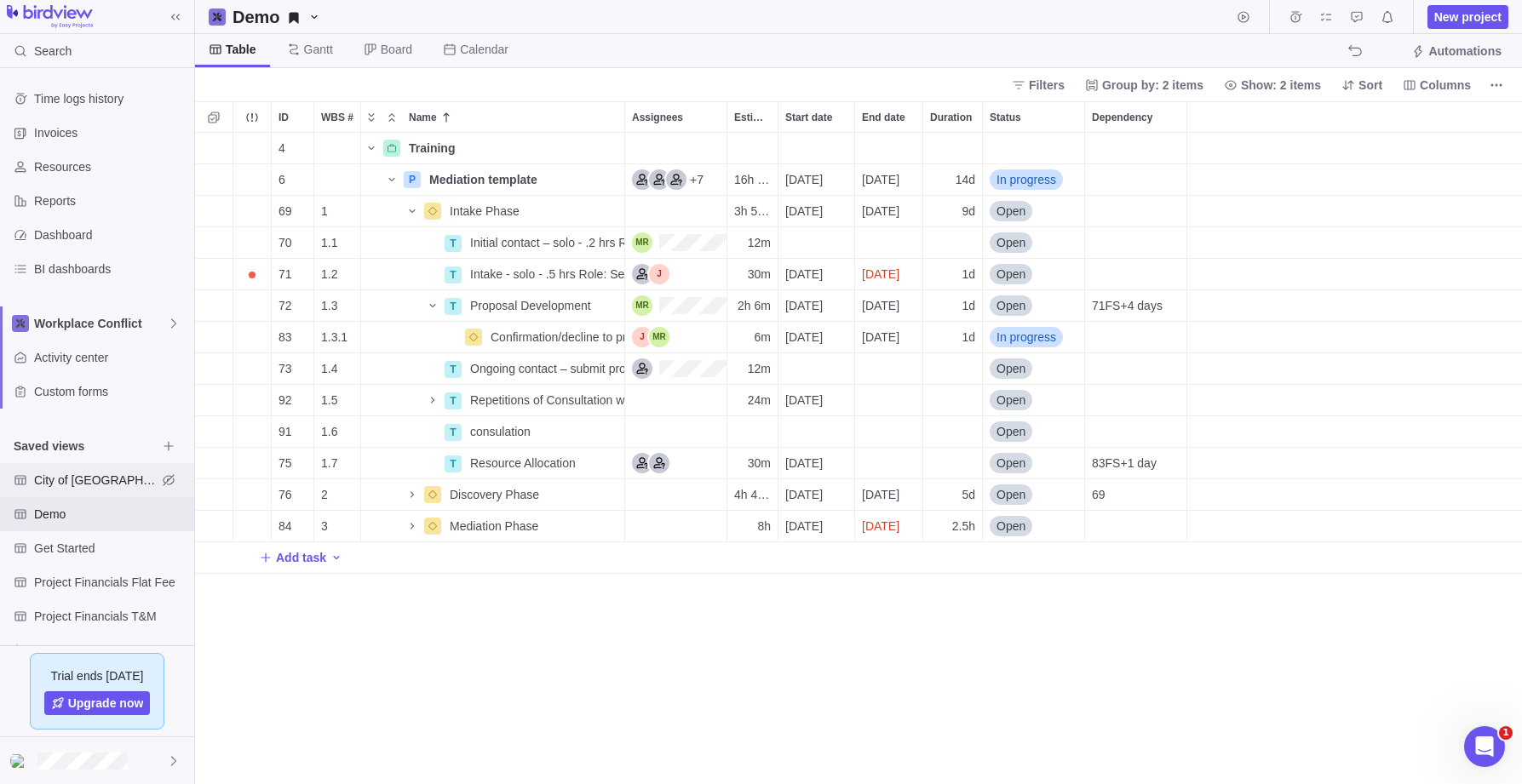
scroll to position [651, 1327]
